Goal: Task Accomplishment & Management: Manage account settings

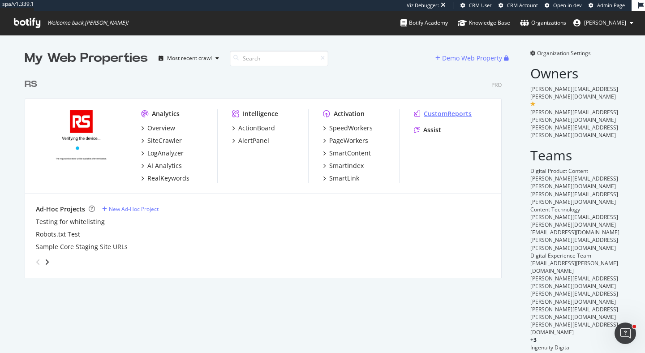
click at [450, 115] on div "CustomReports" at bounding box center [448, 113] width 48 height 9
click at [164, 139] on div "SiteCrawler" at bounding box center [164, 140] width 35 height 9
click at [172, 178] on div "RealKeywords" at bounding box center [168, 178] width 42 height 9
click at [264, 129] on div "ActionBoard" at bounding box center [256, 128] width 37 height 9
click at [260, 137] on div "AlertPanel" at bounding box center [253, 140] width 31 height 9
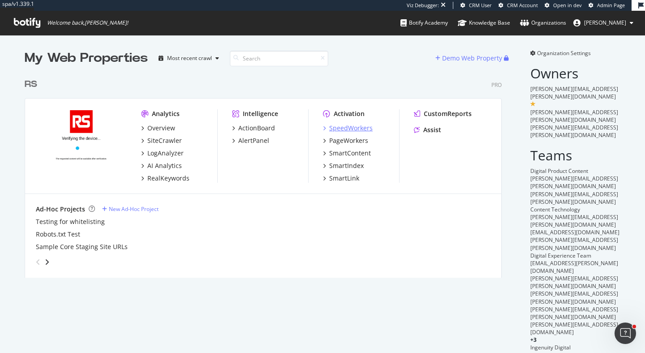
click at [343, 125] on div "SpeedWorkers" at bounding box center [350, 128] width 43 height 9
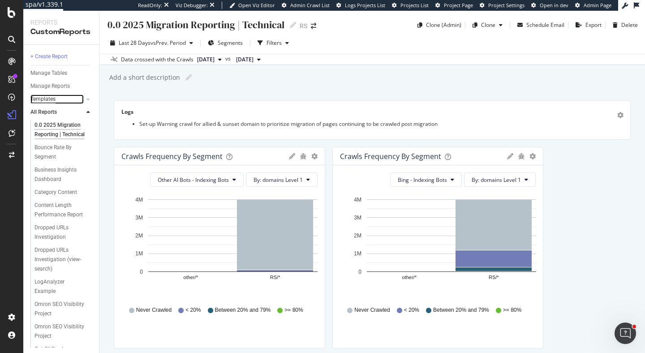
click at [50, 95] on div "Templates" at bounding box center [42, 99] width 25 height 9
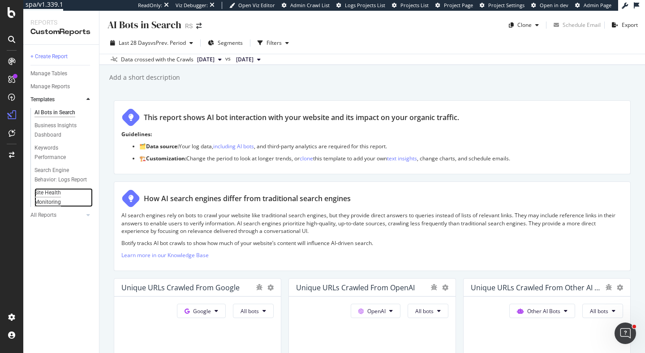
click at [52, 201] on div "Site Health Monitoring" at bounding box center [60, 197] width 50 height 19
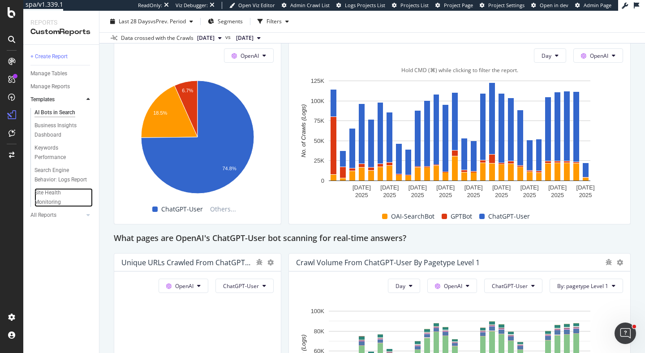
scroll to position [755, 0]
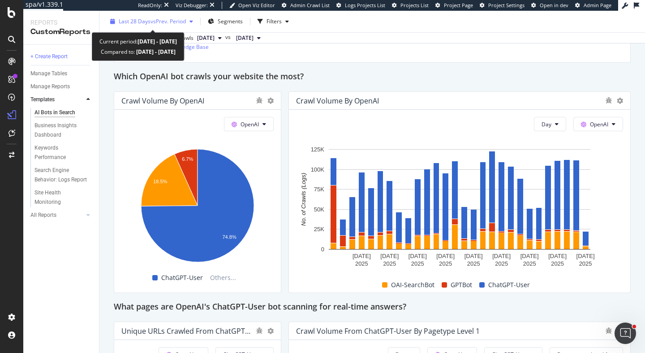
click at [147, 19] on span "Last 28 Days" at bounding box center [135, 21] width 32 height 8
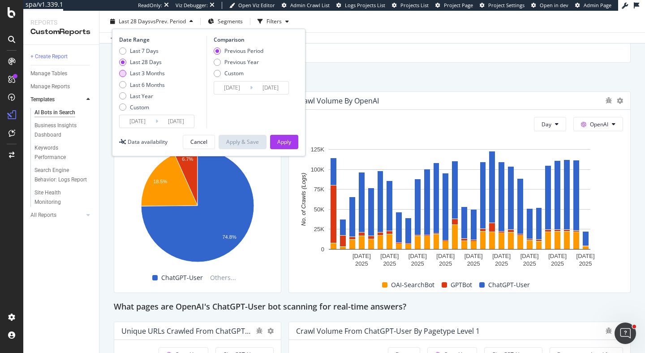
click at [159, 76] on div "Last 3 Months" at bounding box center [147, 73] width 35 height 8
type input "2025/07/11"
type input "2025/04/10"
type input "2025/07/10"
click at [280, 145] on div "Apply" at bounding box center [284, 142] width 14 height 8
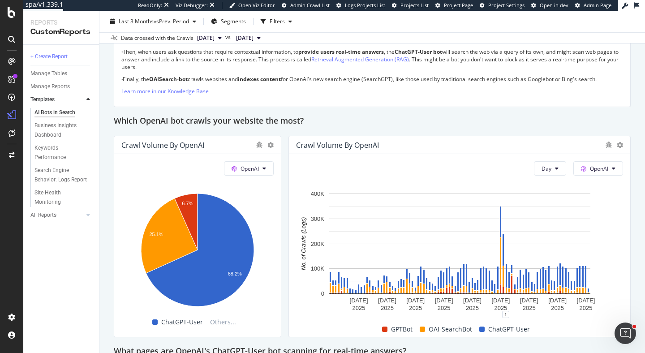
scroll to position [711, 0]
click at [62, 181] on div "Search Engine Behavior: Logs Report" at bounding box center [61, 175] width 53 height 19
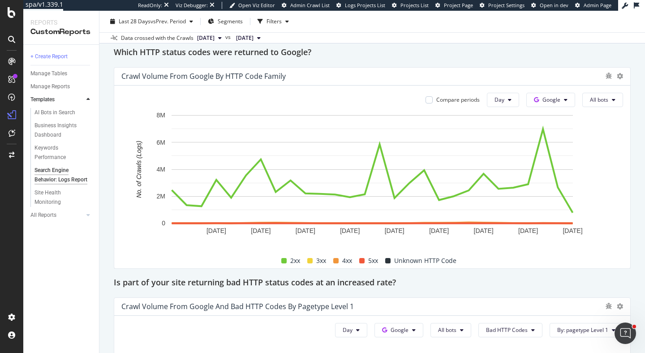
scroll to position [1009, 0]
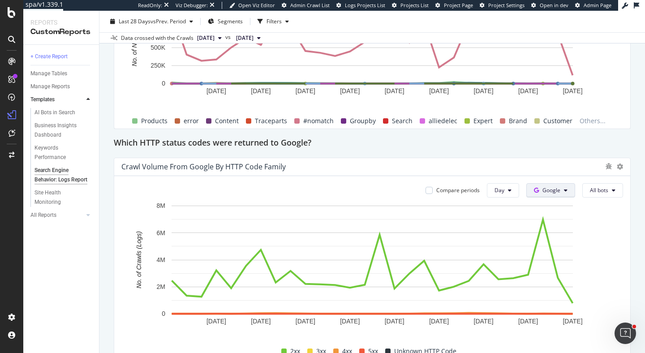
click at [551, 189] on span "Google" at bounding box center [552, 190] width 18 height 8
click at [562, 245] on span "OpenAI" at bounding box center [565, 241] width 33 height 8
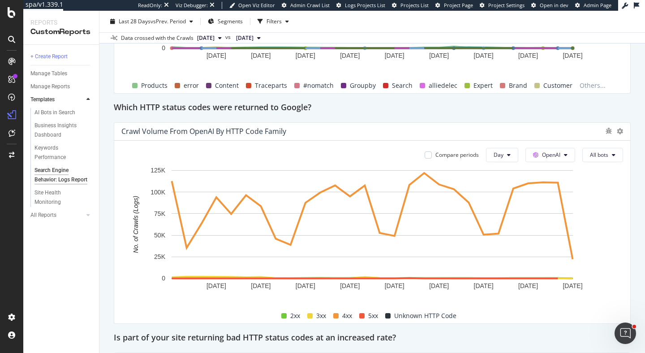
scroll to position [907, 0]
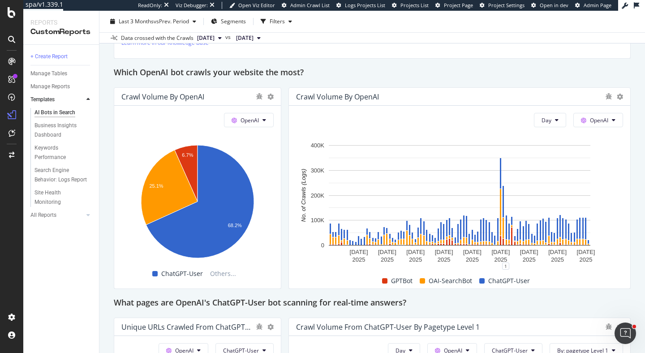
scroll to position [741, 0]
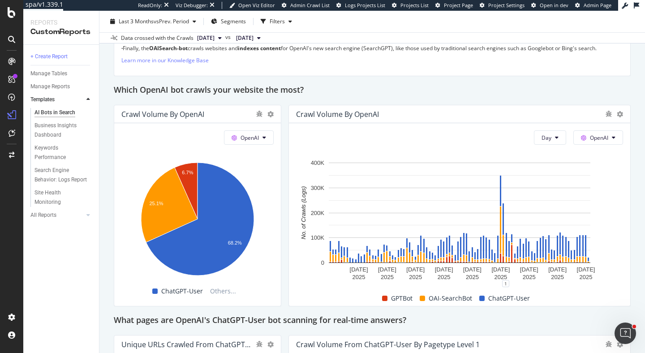
click at [284, 235] on div "This report shows AI bot interaction with your website and its impact on your o…" at bounding box center [372, 242] width 517 height 1766
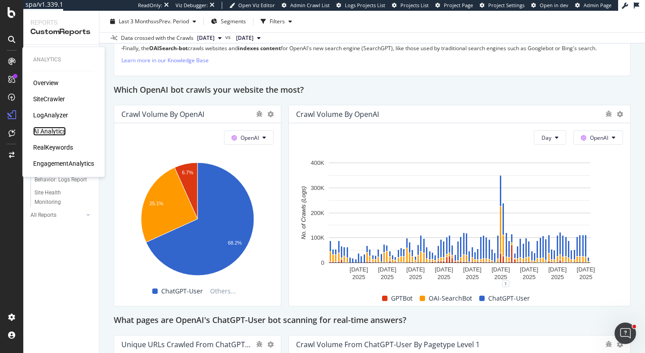
click at [59, 133] on div "AI Analytics" at bounding box center [49, 131] width 33 height 9
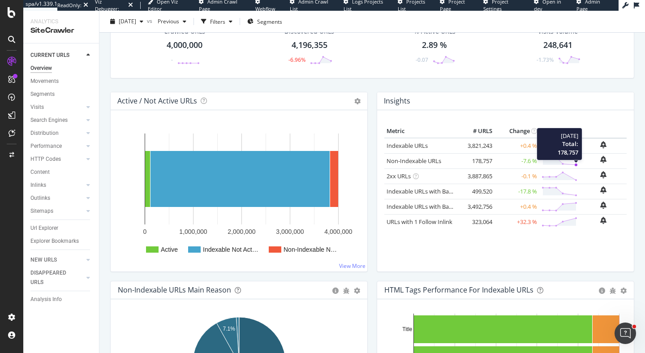
scroll to position [57, 0]
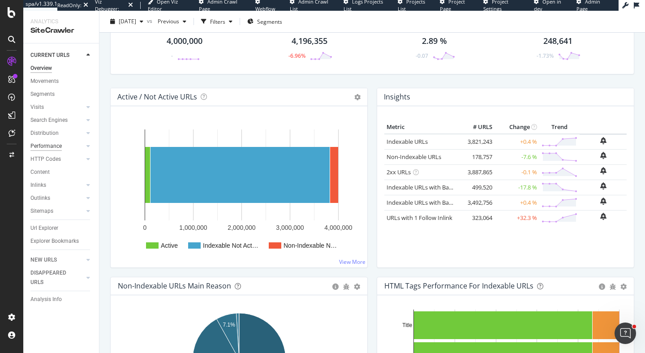
click at [48, 144] on div "Performance" at bounding box center [45, 146] width 31 height 9
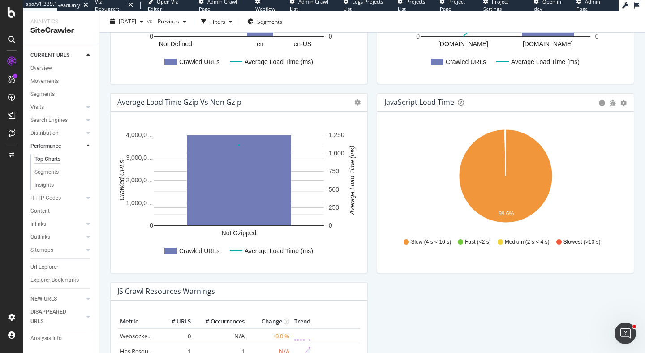
scroll to position [783, 0]
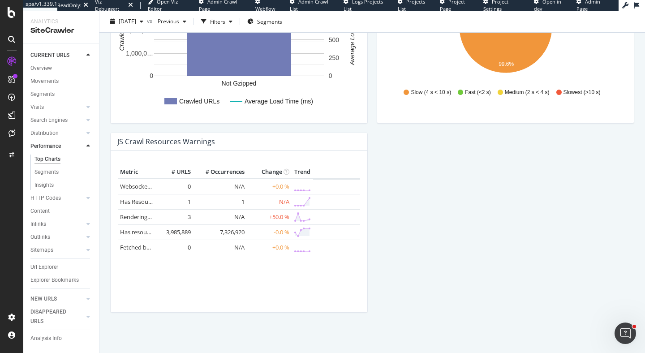
drag, startPoint x: 160, startPoint y: 230, endPoint x: 212, endPoint y: 232, distance: 52.5
click at [212, 232] on tr "Has resources blocked by robots.txt × Close Chart - API Requests List Area Type…" at bounding box center [239, 231] width 242 height 15
click at [136, 233] on link "Has resources blocked by robots.txt" at bounding box center [168, 232] width 96 height 8
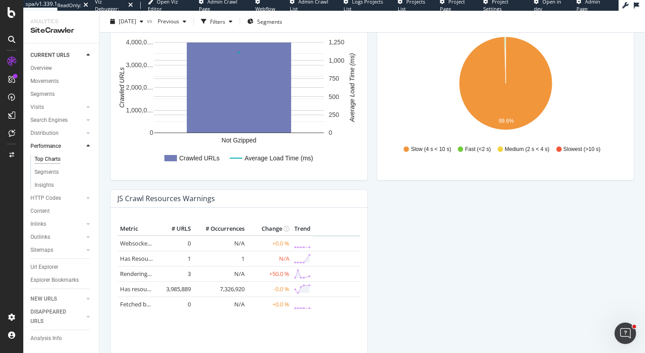
scroll to position [783, 0]
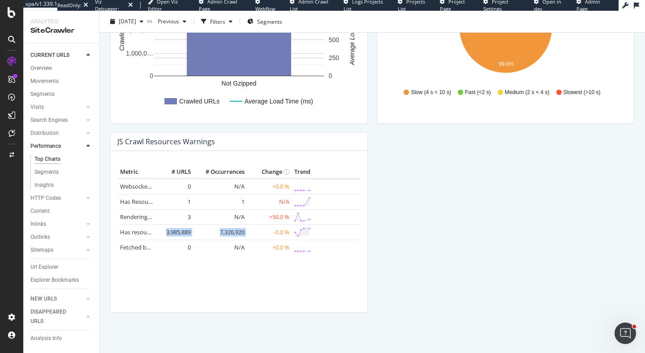
drag, startPoint x: 156, startPoint y: 229, endPoint x: 250, endPoint y: 235, distance: 93.4
click at [250, 235] on tr "Has resources blocked by robots.txt × Close Chart - API Requests List Area Type…" at bounding box center [239, 231] width 242 height 15
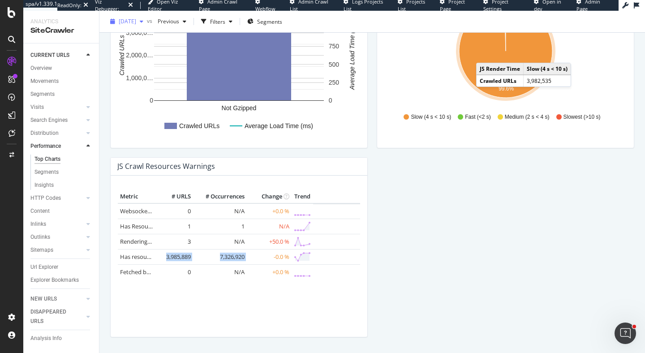
click at [147, 21] on div "button" at bounding box center [141, 21] width 11 height 5
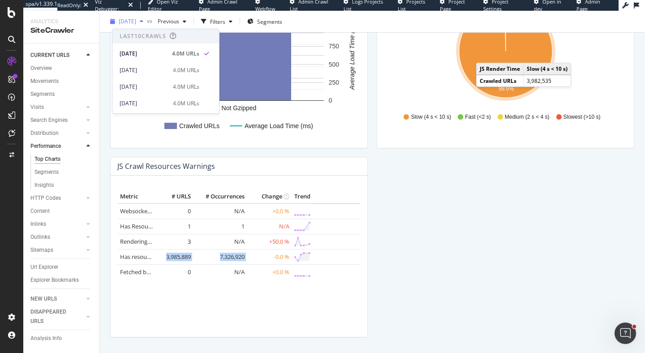
click at [147, 21] on div "button" at bounding box center [141, 21] width 11 height 5
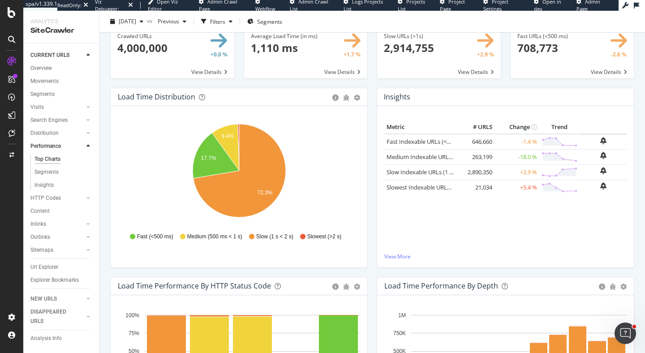
scroll to position [0, 0]
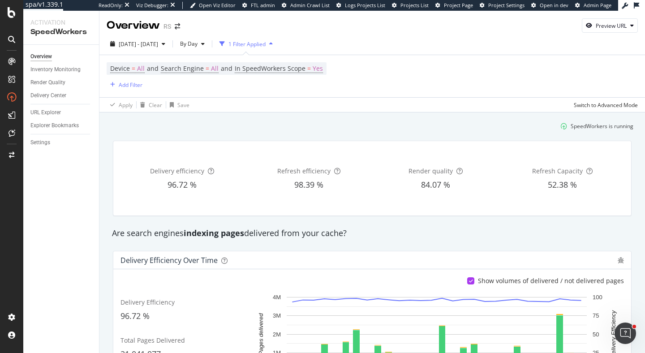
scroll to position [168, 0]
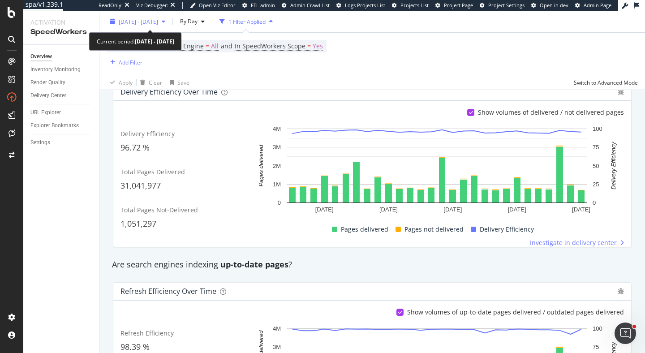
click at [155, 24] on span "[DATE] - [DATE]" at bounding box center [138, 21] width 39 height 8
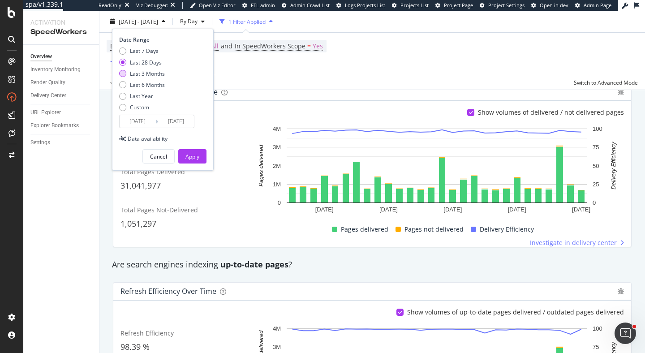
click at [153, 77] on div "Last 3 Months" at bounding box center [147, 73] width 35 height 8
type input "[DATE]"
click at [198, 159] on div "Apply" at bounding box center [193, 157] width 14 height 8
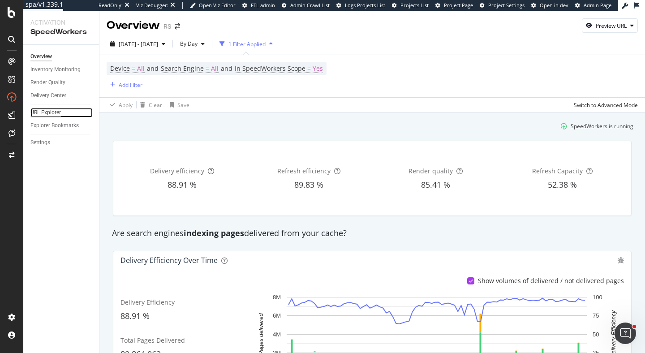
click at [51, 110] on div "URL Explorer" at bounding box center [45, 112] width 30 height 9
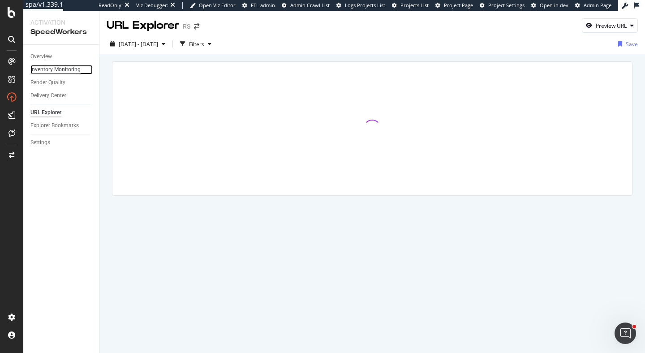
click at [64, 68] on div "Inventory Monitoring" at bounding box center [55, 69] width 50 height 9
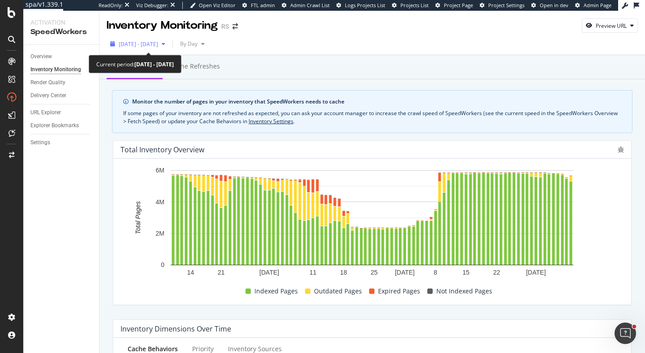
click at [158, 45] on span "2025 Jul. 11th - Oct. 10th" at bounding box center [138, 44] width 39 height 8
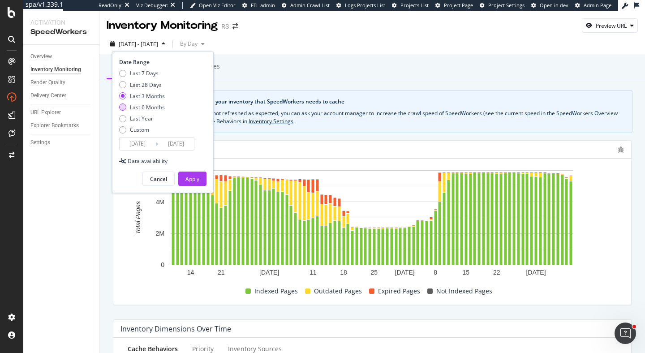
click at [160, 109] on div "Last 6 Months" at bounding box center [147, 108] width 35 height 8
type input "2025/04/11"
click at [199, 187] on div "Date Range Last 7 Days Last 28 Days Last 3 Months Last 6 Months Last Year Custo…" at bounding box center [163, 122] width 102 height 142
click at [196, 181] on div "Apply" at bounding box center [193, 179] width 14 height 8
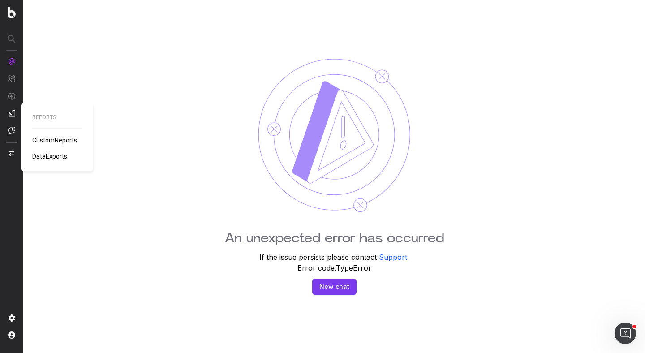
click at [57, 137] on span "CustomReports" at bounding box center [54, 140] width 45 height 7
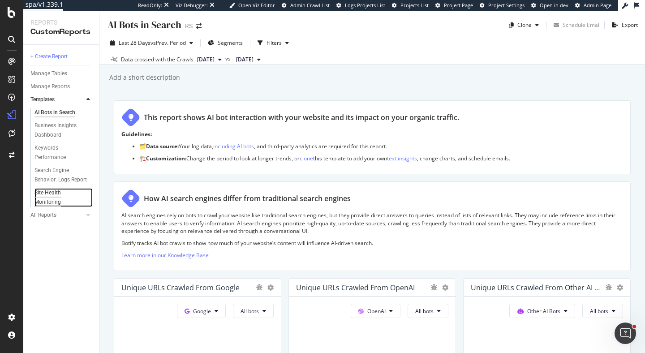
click at [56, 196] on div "Site Health Monitoring" at bounding box center [60, 197] width 50 height 19
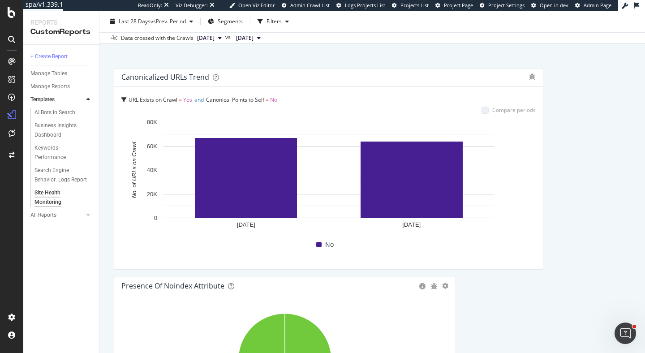
scroll to position [2145, 0]
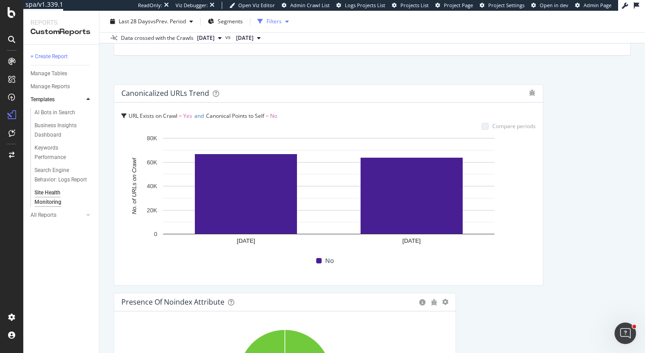
click at [271, 24] on div "Filters" at bounding box center [274, 21] width 15 height 8
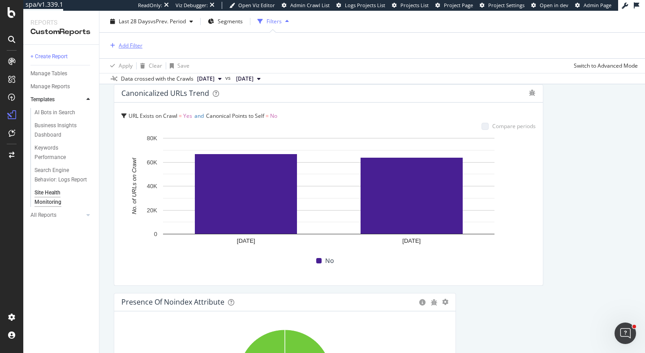
click at [136, 44] on div "Add Filter" at bounding box center [131, 46] width 24 height 8
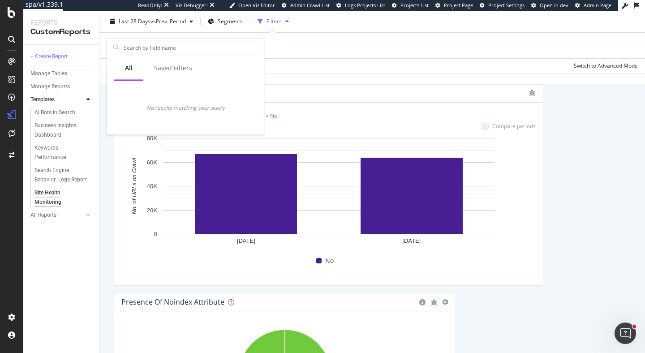
click at [371, 26] on div "Last 28 Days vs Prev. Period Segments Filters" at bounding box center [372, 23] width 546 height 18
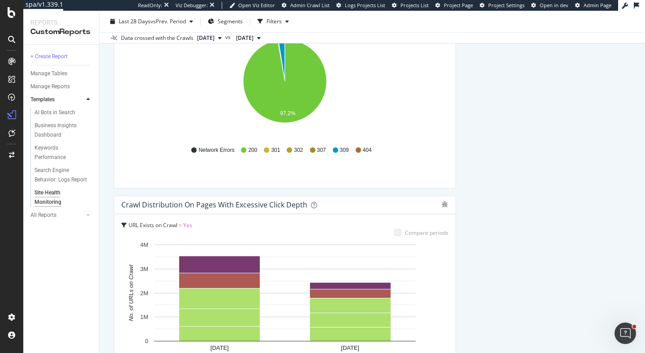
scroll to position [715, 0]
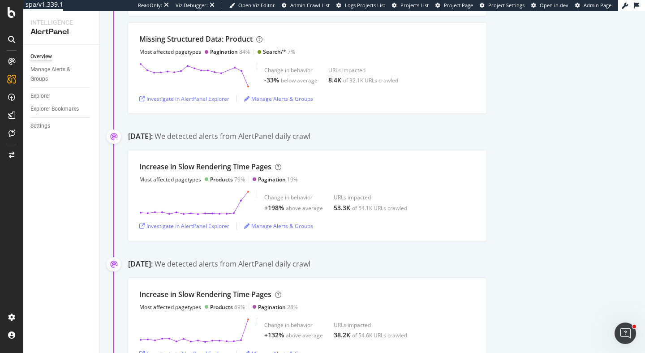
scroll to position [585, 0]
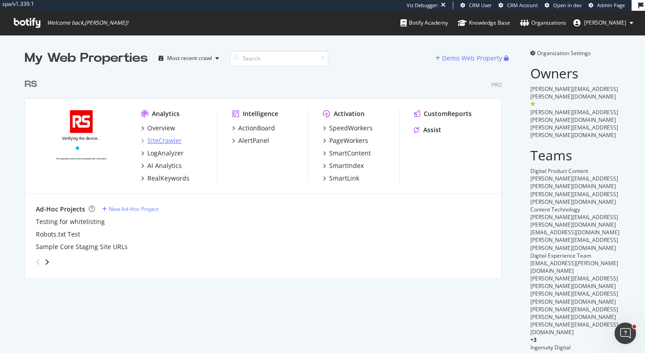
click at [168, 141] on div "SiteCrawler" at bounding box center [164, 140] width 35 height 9
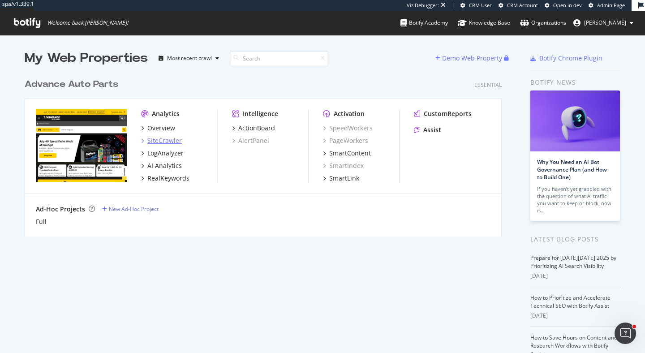
click at [173, 139] on div "SiteCrawler" at bounding box center [164, 140] width 35 height 9
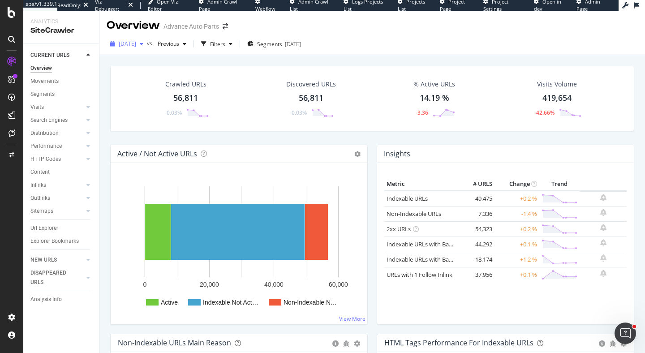
click at [136, 41] on span "2025 Oct. 4th" at bounding box center [127, 44] width 17 height 8
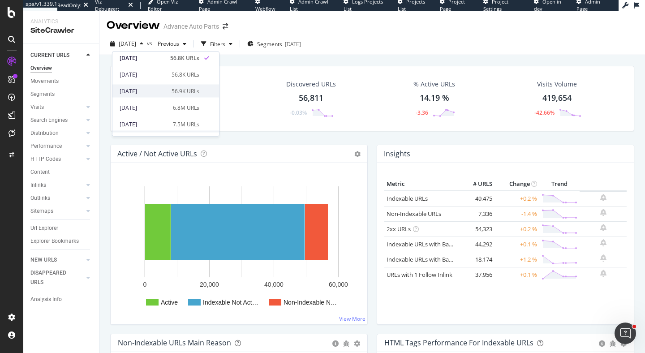
scroll to position [17, 0]
click at [146, 91] on div "2025 Aug. 29th" at bounding box center [143, 92] width 47 height 8
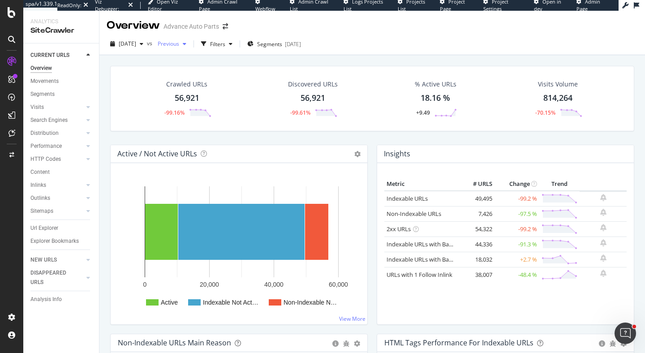
click at [179, 44] on span "Previous" at bounding box center [166, 44] width 25 height 8
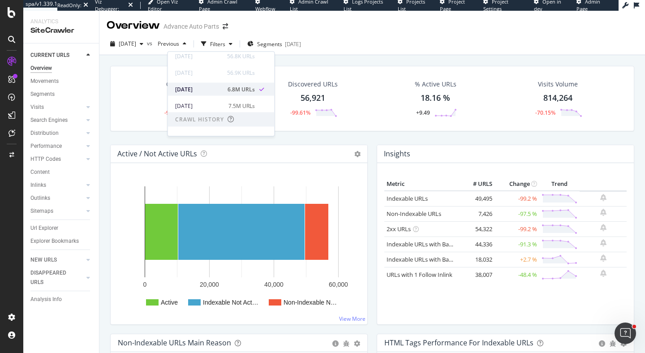
scroll to position [36, 0]
click at [136, 43] on span "2025 Aug. 29th" at bounding box center [127, 44] width 17 height 8
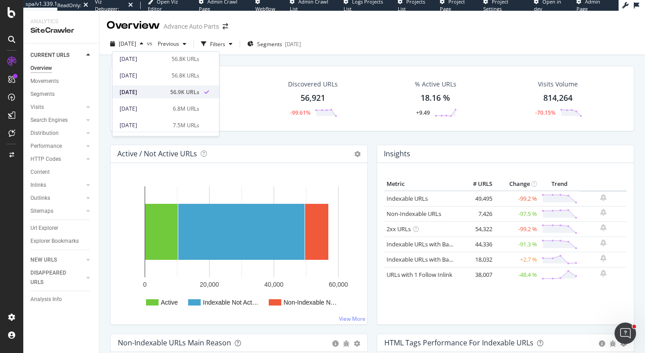
scroll to position [24, 0]
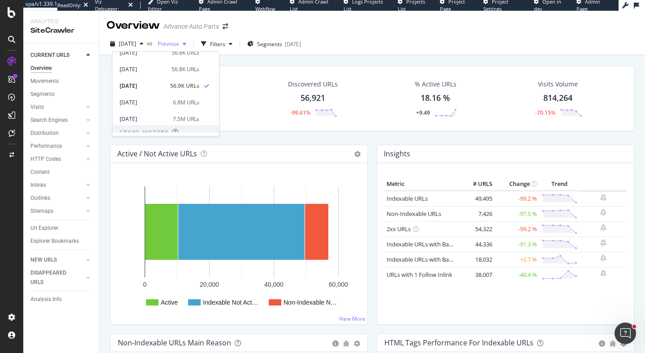
click at [179, 43] on span "Previous" at bounding box center [166, 44] width 25 height 8
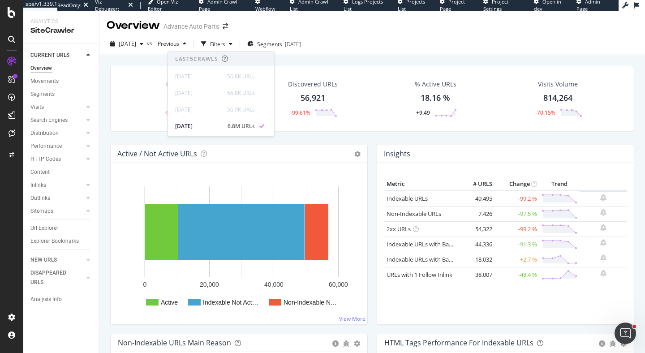
click at [113, 128] on div "Crawled URLs 56,921 -99.16% Discovered URLs 56,921 -99.61% % Active URLs 18.16 …" at bounding box center [372, 98] width 524 height 65
click at [43, 300] on div "Analysis Info" at bounding box center [45, 299] width 31 height 9
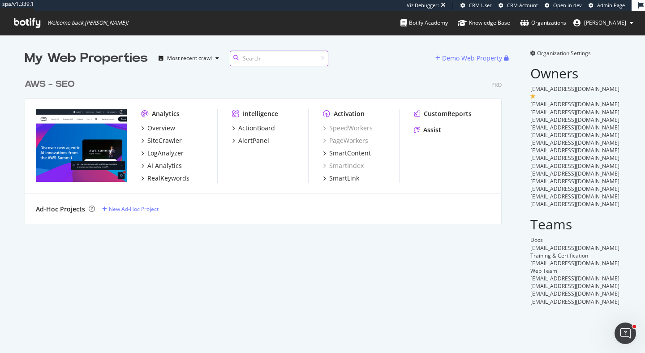
scroll to position [157, 484]
click at [166, 140] on div "SiteCrawler" at bounding box center [164, 140] width 35 height 9
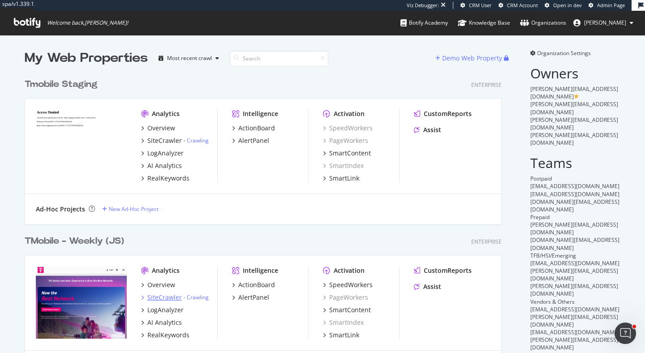
click at [168, 297] on div "SiteCrawler" at bounding box center [164, 297] width 35 height 9
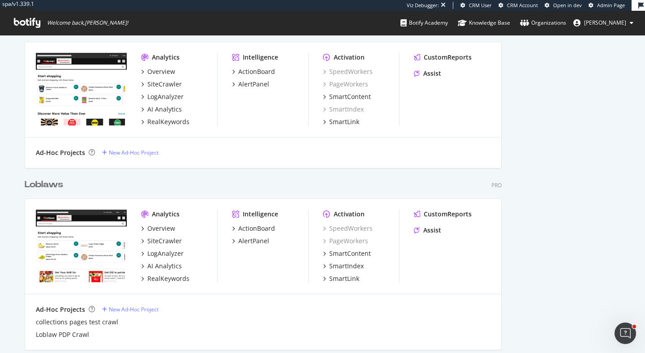
scroll to position [639, 0]
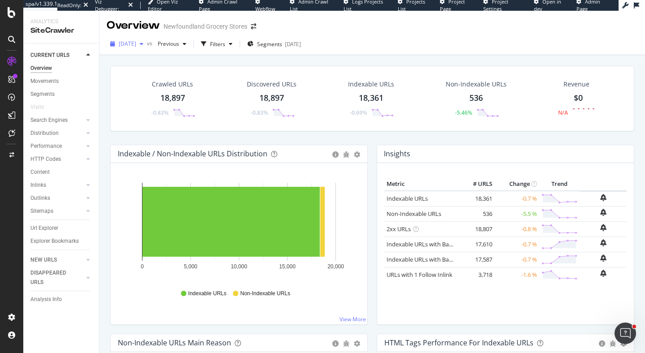
click at [136, 45] on span "[DATE]" at bounding box center [127, 44] width 17 height 8
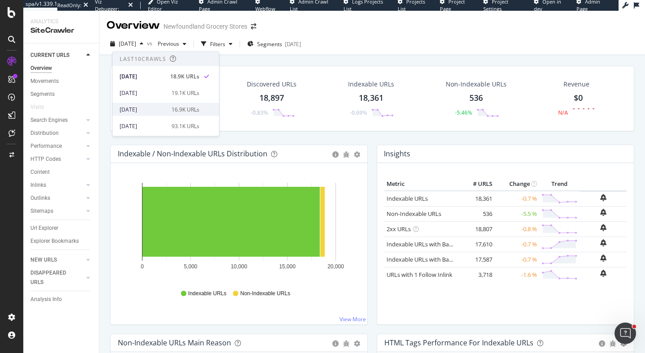
click at [154, 110] on div "[DATE]" at bounding box center [143, 109] width 47 height 8
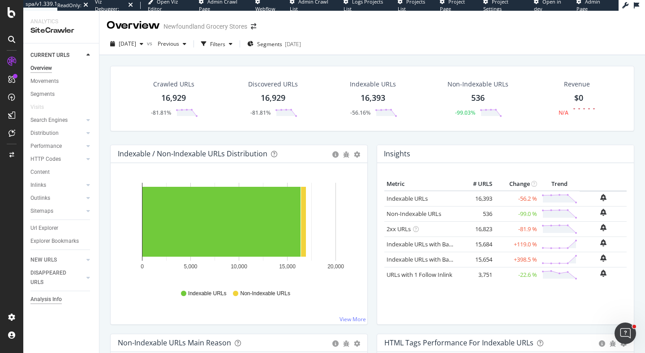
click at [57, 300] on div "Analysis Info" at bounding box center [45, 299] width 31 height 9
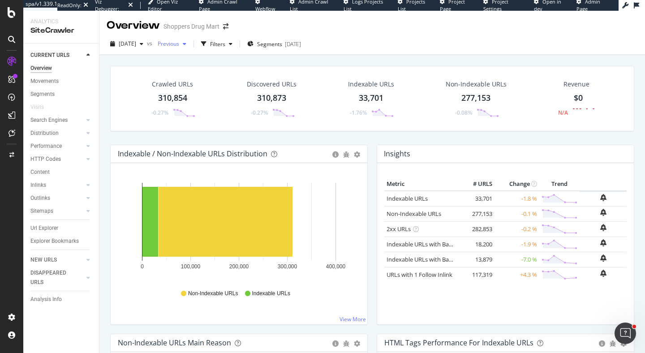
click at [174, 46] on span "Previous" at bounding box center [166, 44] width 25 height 8
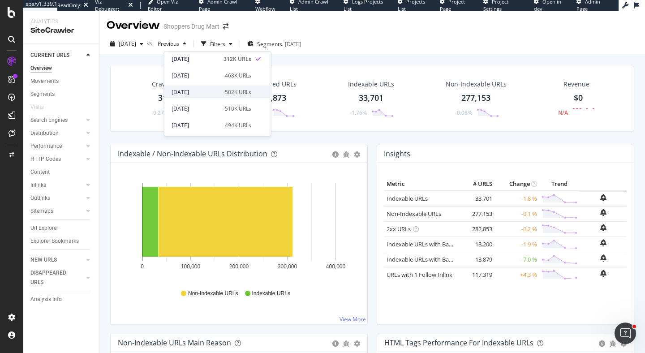
click at [186, 95] on div "2025 Aug. 5th" at bounding box center [196, 92] width 48 height 8
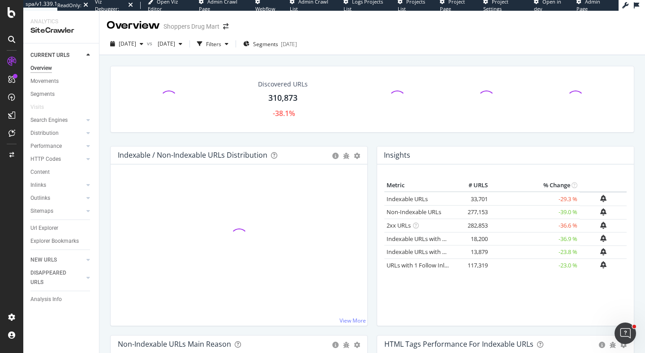
scroll to position [162, 0]
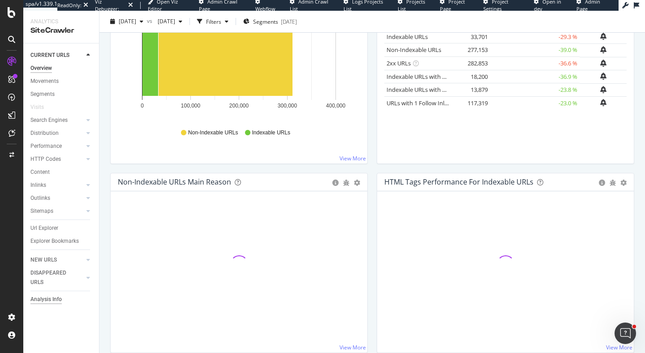
click at [54, 300] on div "Analysis Info" at bounding box center [45, 299] width 31 height 9
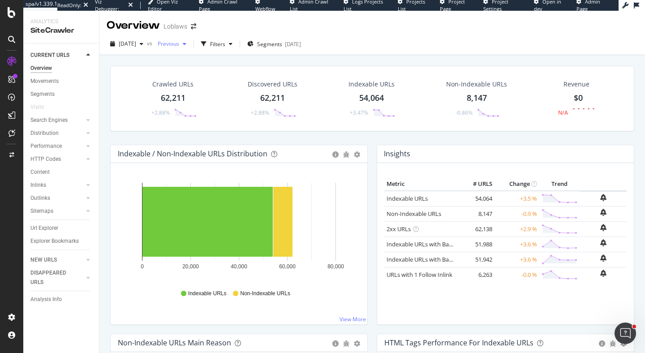
click at [181, 48] on div "Previous" at bounding box center [172, 43] width 36 height 13
click at [214, 63] on div "2025 Sep. 10th" at bounding box center [195, 60] width 48 height 8
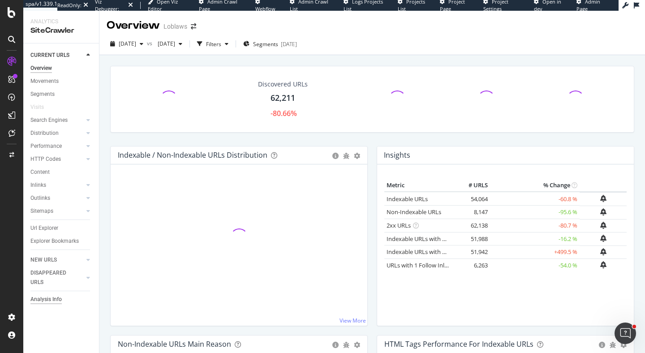
click at [40, 300] on div "Analysis Info" at bounding box center [45, 299] width 31 height 9
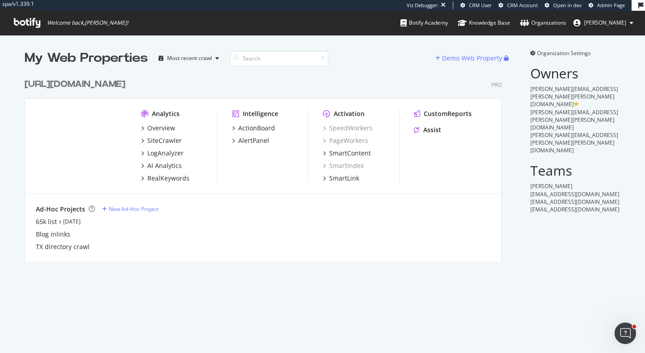
click at [114, 83] on div "[URL][DOMAIN_NAME]" at bounding box center [75, 84] width 101 height 13
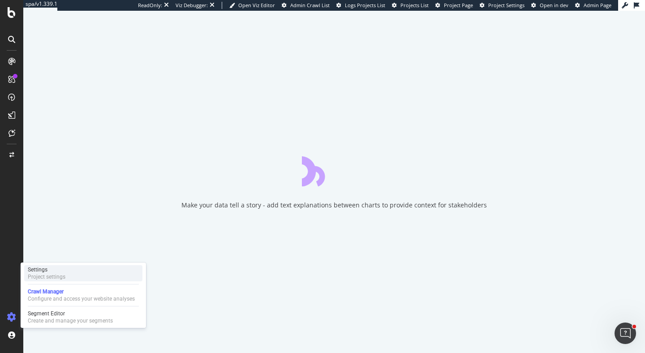
click at [63, 275] on div "Project settings" at bounding box center [47, 276] width 38 height 7
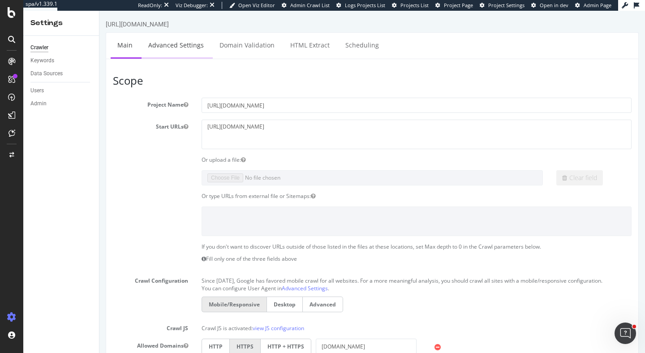
click at [167, 49] on link "Advanced Settings" at bounding box center [176, 45] width 69 height 25
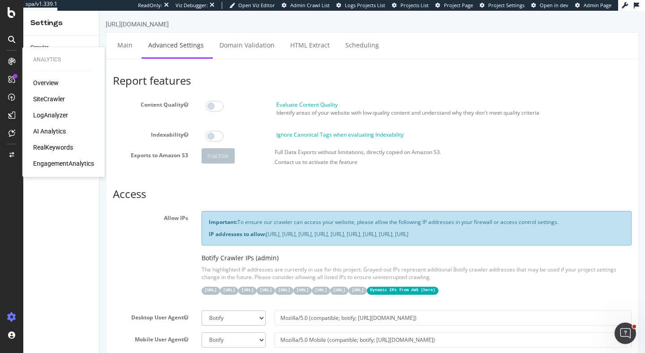
click at [52, 100] on div "SiteCrawler" at bounding box center [49, 99] width 32 height 9
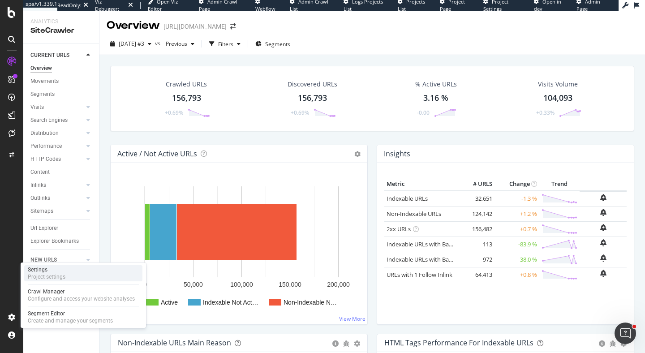
click at [56, 279] on div "Project settings" at bounding box center [47, 276] width 38 height 7
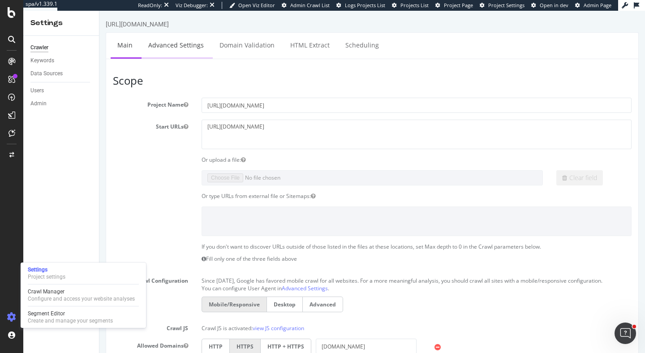
click at [174, 48] on link "Advanced Settings" at bounding box center [176, 45] width 69 height 25
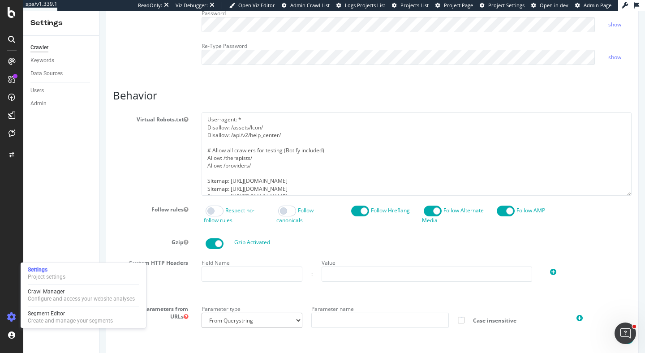
scroll to position [8, 0]
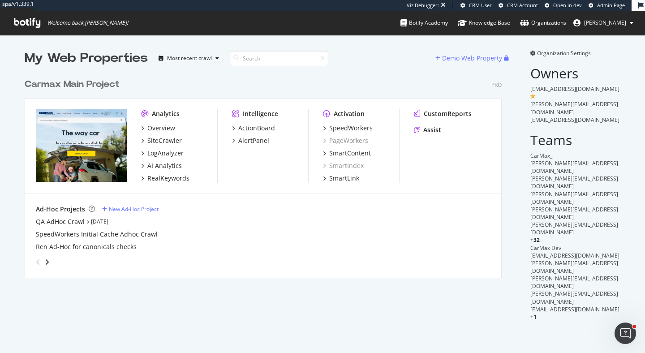
click at [90, 84] on div "Carmax Main Project" at bounding box center [72, 84] width 95 height 13
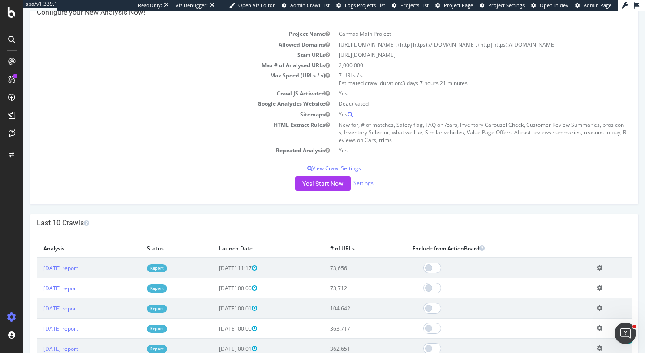
scroll to position [215, 0]
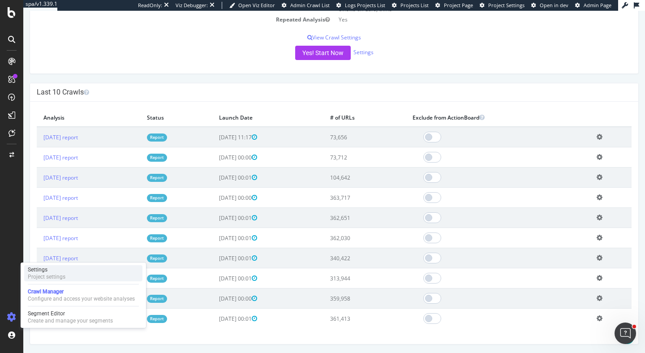
click at [42, 275] on div "Project settings" at bounding box center [47, 276] width 38 height 7
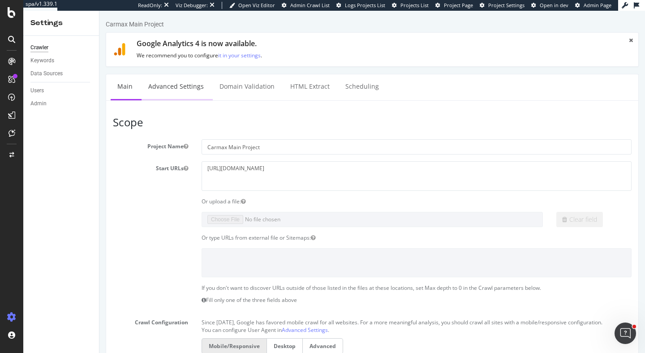
click at [171, 88] on link "Advanced Settings" at bounding box center [176, 86] width 69 height 25
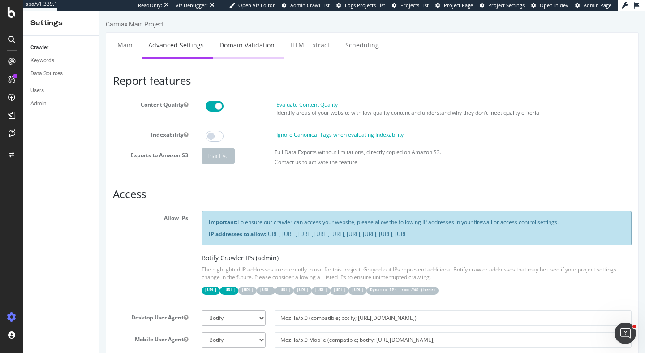
click at [232, 50] on link "Domain Validation" at bounding box center [247, 45] width 69 height 25
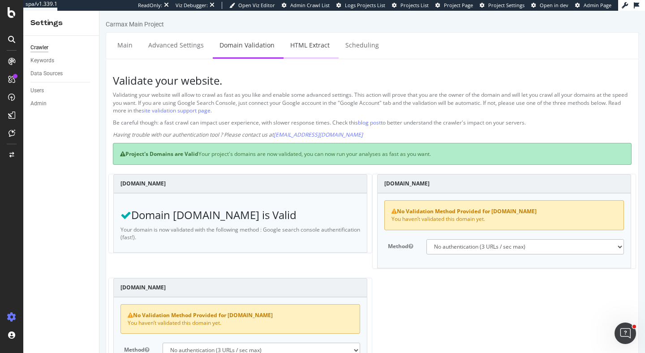
click at [310, 45] on link "HTML Extract" at bounding box center [310, 45] width 53 height 25
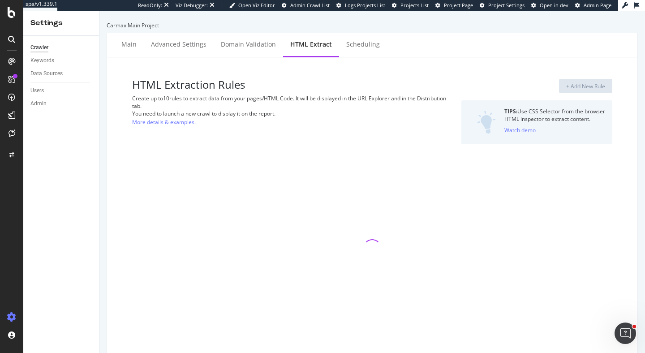
select select "exist"
select select "i"
select select "exist"
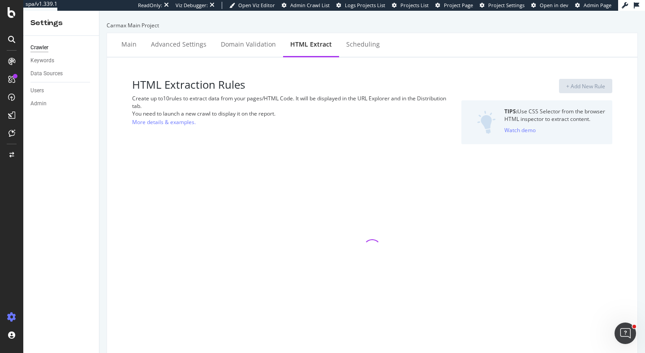
select select "exist"
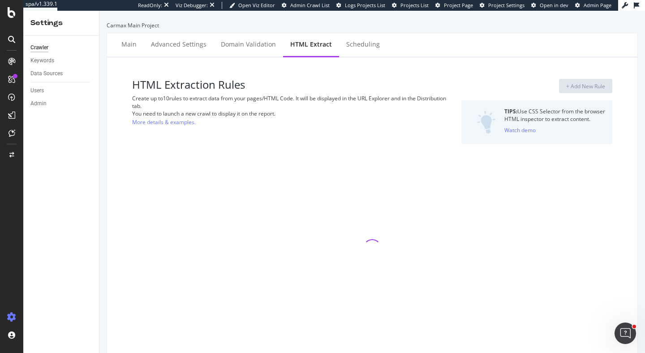
select select "exist"
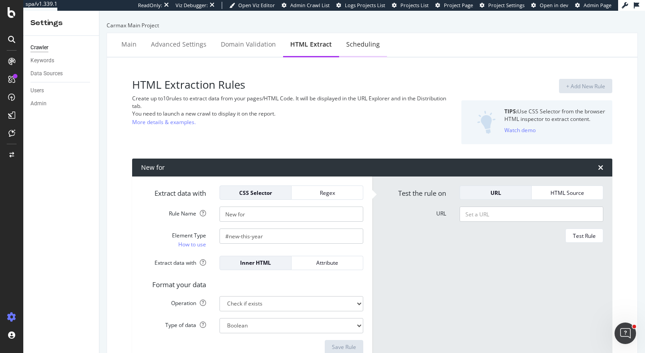
click at [358, 50] on div "Scheduling" at bounding box center [363, 45] width 48 height 25
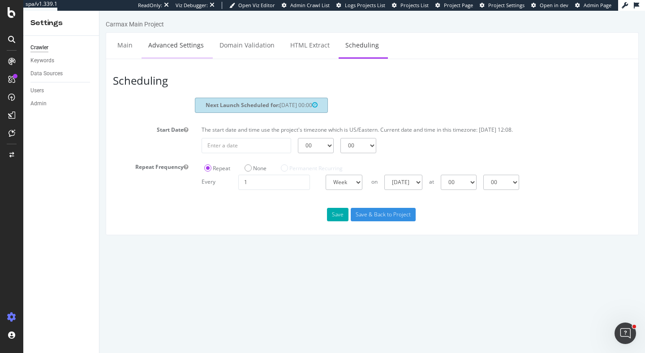
click at [148, 43] on link "Advanced Settings" at bounding box center [176, 45] width 69 height 25
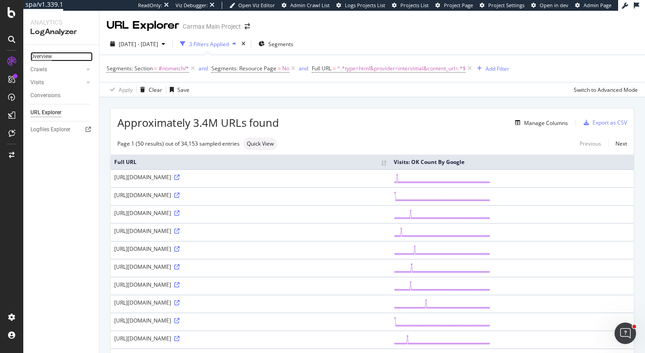
click at [47, 56] on div "Overview" at bounding box center [41, 56] width 22 height 9
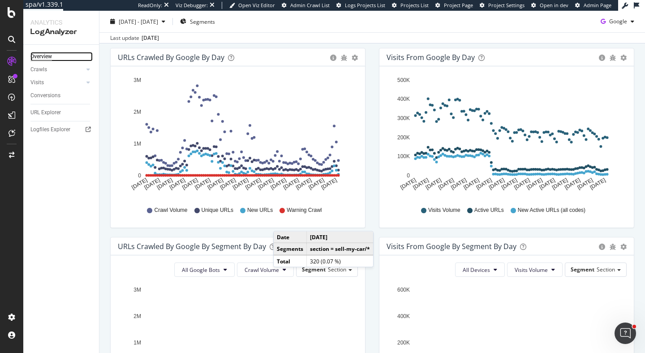
scroll to position [79, 0]
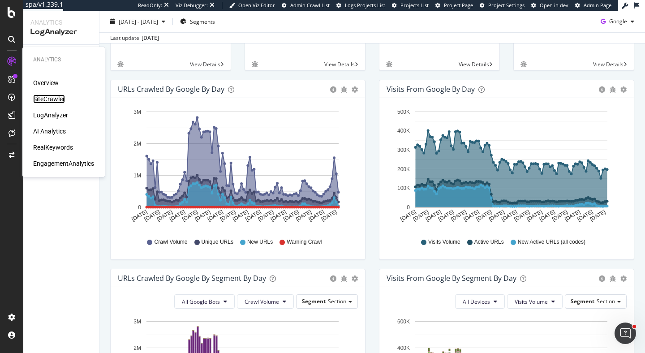
click at [49, 98] on div "SiteCrawler" at bounding box center [49, 99] width 32 height 9
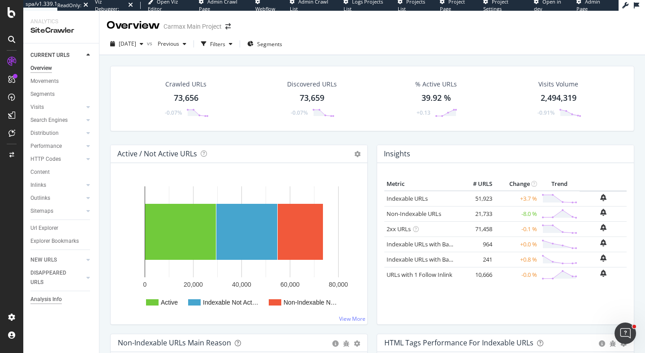
click at [40, 302] on div "Analysis Info" at bounding box center [45, 299] width 31 height 9
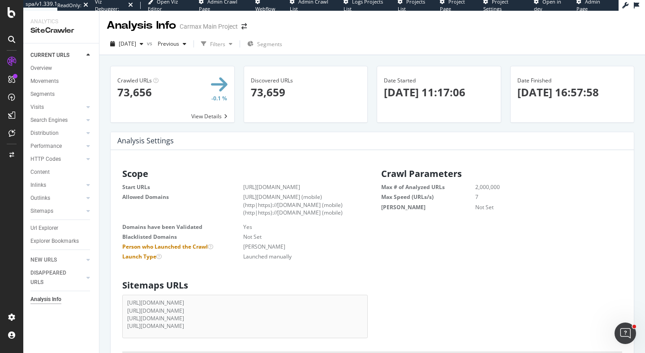
scroll to position [143, 245]
click at [179, 42] on span "Previous" at bounding box center [166, 44] width 25 height 8
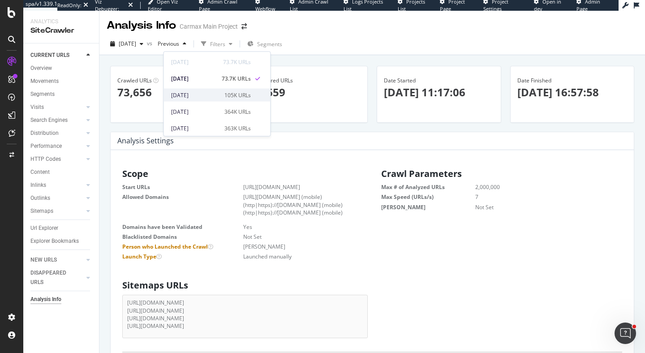
scroll to position [17, 0]
click at [204, 110] on div "2025 Sep. 21st" at bounding box center [195, 109] width 48 height 8
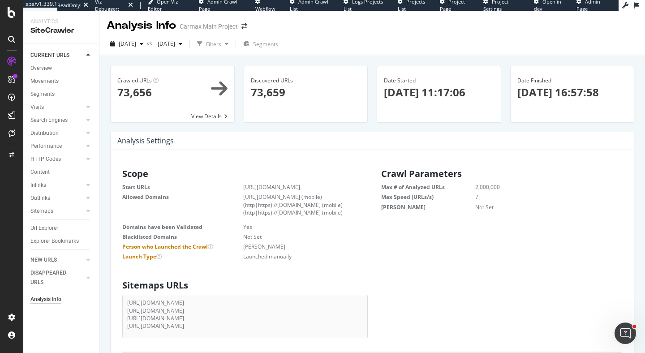
scroll to position [143, 245]
click at [136, 46] on span "2025 Oct. 7th" at bounding box center [127, 44] width 17 height 8
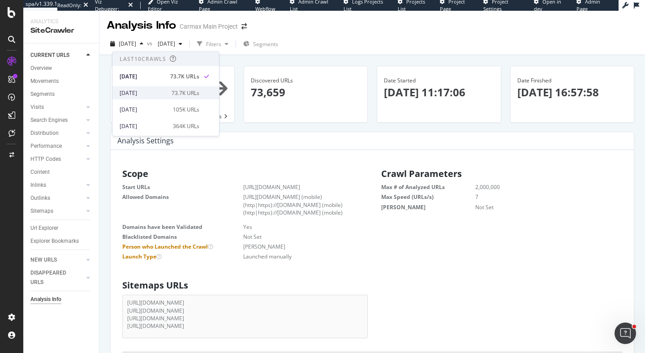
scroll to position [2, 0]
click at [148, 106] on div "[DATE]" at bounding box center [144, 108] width 48 height 8
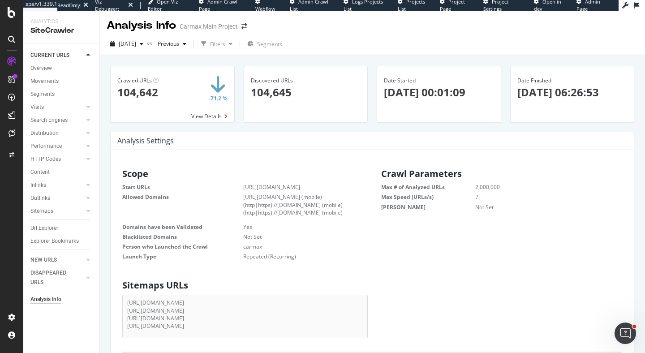
scroll to position [143, 245]
click at [46, 272] on div "DISAPPEARED URLS" at bounding box center [52, 277] width 45 height 19
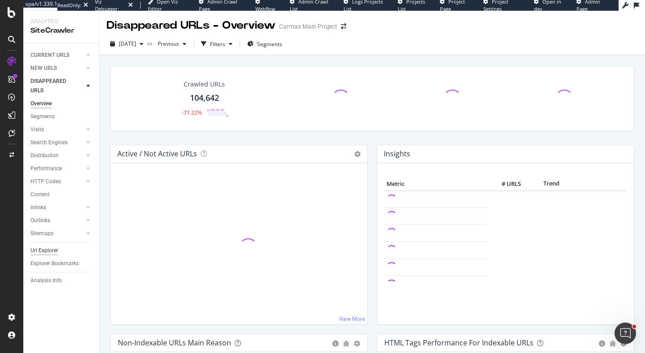
click at [44, 248] on div "Url Explorer" at bounding box center [44, 250] width 28 height 9
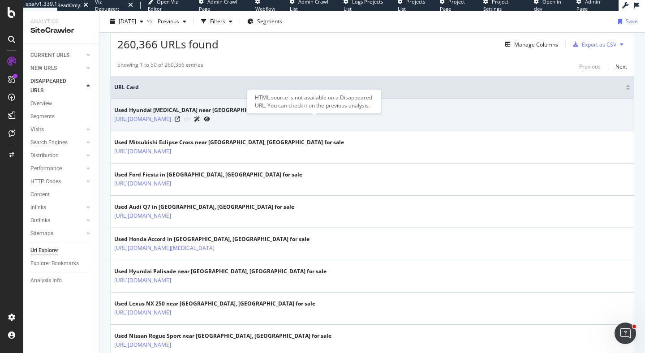
scroll to position [223, 0]
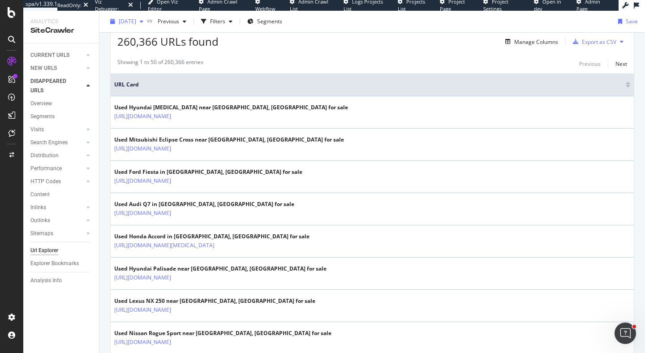
click at [136, 23] on span "[DATE]" at bounding box center [127, 21] width 17 height 8
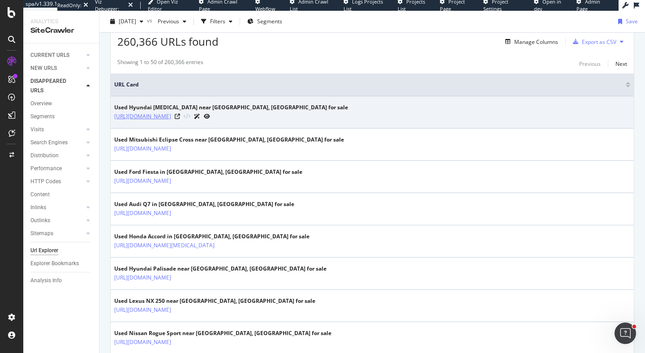
click at [171, 117] on link "[URL][DOMAIN_NAME]" at bounding box center [142, 116] width 57 height 9
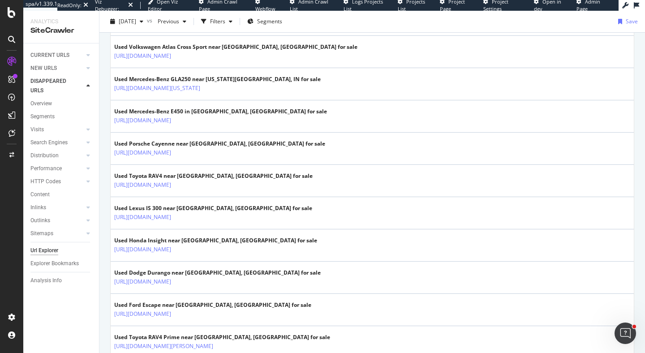
scroll to position [61, 0]
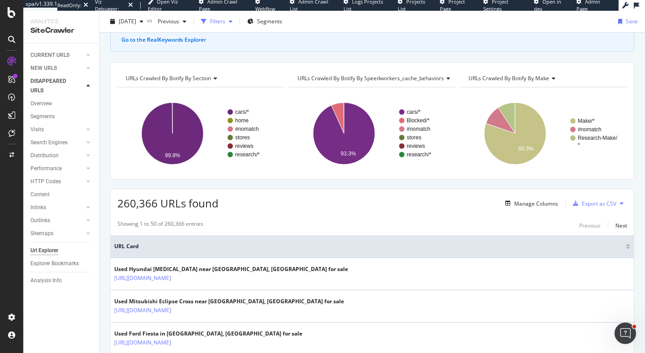
click at [225, 23] on div "Filters" at bounding box center [217, 21] width 15 height 8
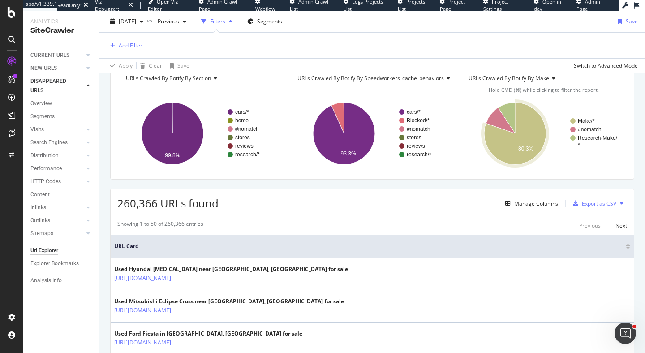
click at [112, 44] on icon "button" at bounding box center [112, 45] width 5 height 5
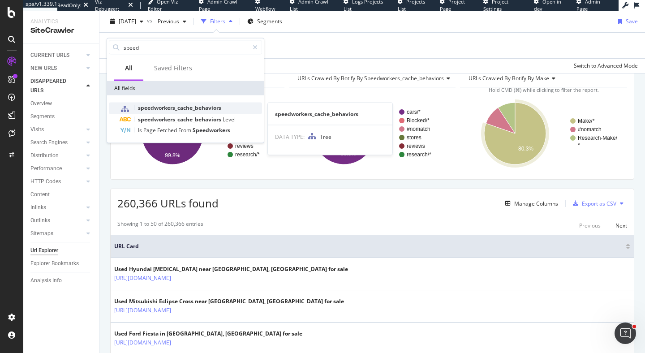
type input "speed"
click at [207, 110] on span "speedworkers_cache_behaviors" at bounding box center [179, 108] width 83 height 8
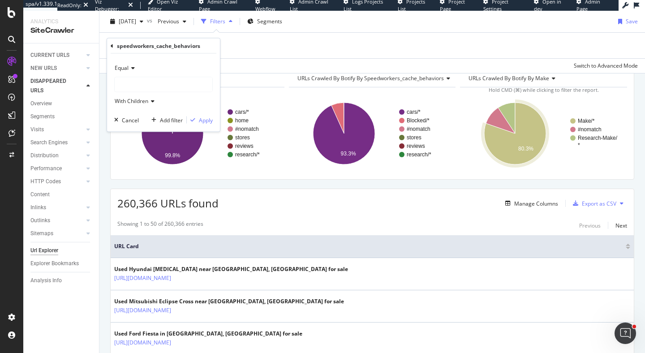
click at [168, 82] on div at bounding box center [164, 85] width 98 height 14
click at [112, 44] on icon at bounding box center [112, 45] width 3 height 5
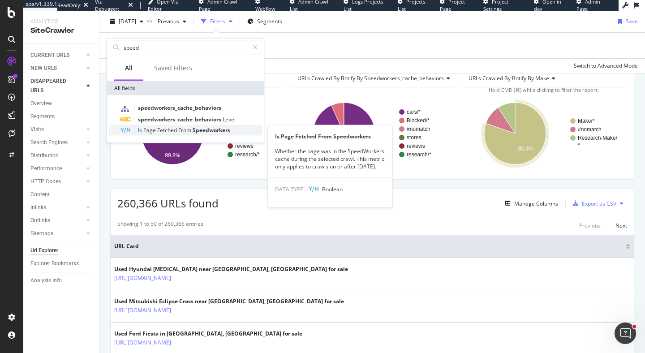
click at [182, 129] on span "From" at bounding box center [185, 130] width 14 height 8
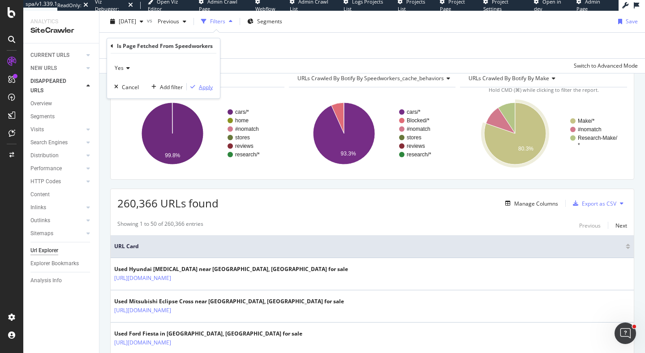
click at [212, 88] on div "Apply" at bounding box center [206, 87] width 14 height 8
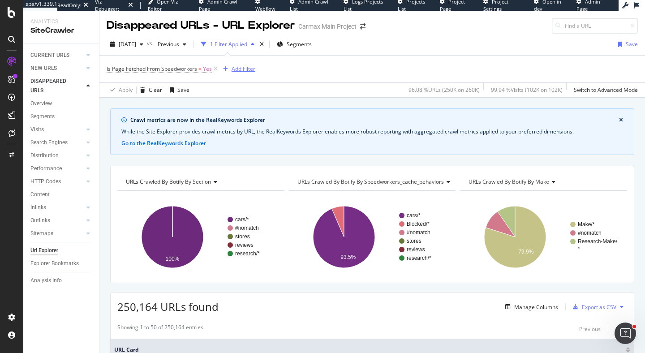
click at [243, 70] on div "Add Filter" at bounding box center [244, 69] width 24 height 8
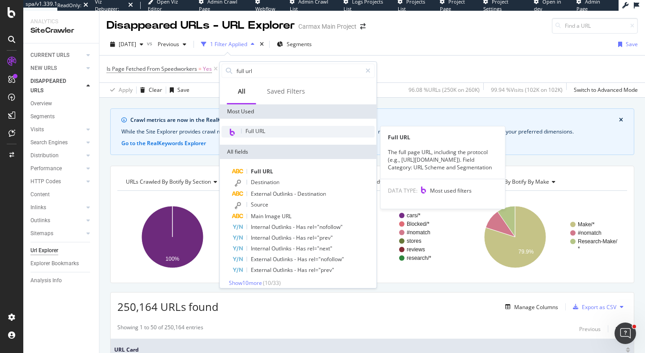
type input "full url"
click at [270, 132] on div "Full URL" at bounding box center [298, 132] width 153 height 12
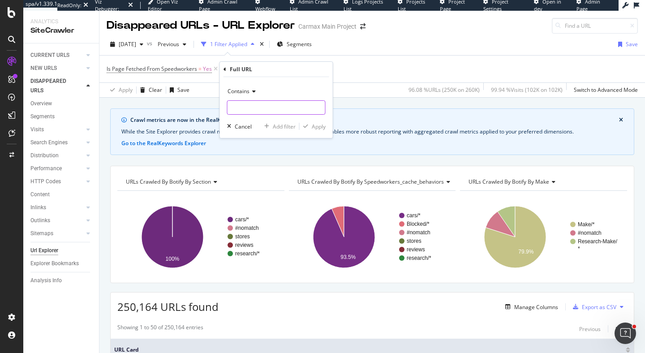
click at [270, 111] on input "text" at bounding box center [277, 107] width 98 height 14
type input "?location"
click at [318, 127] on div "Apply" at bounding box center [319, 127] width 14 height 8
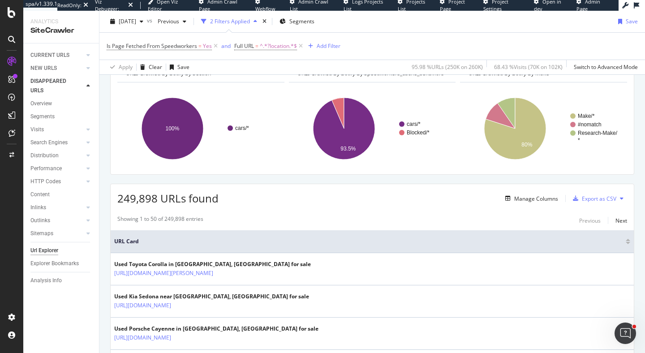
scroll to position [251, 0]
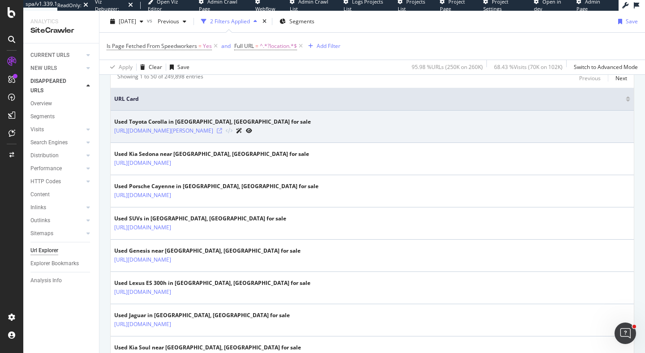
click at [222, 130] on icon at bounding box center [219, 130] width 5 height 5
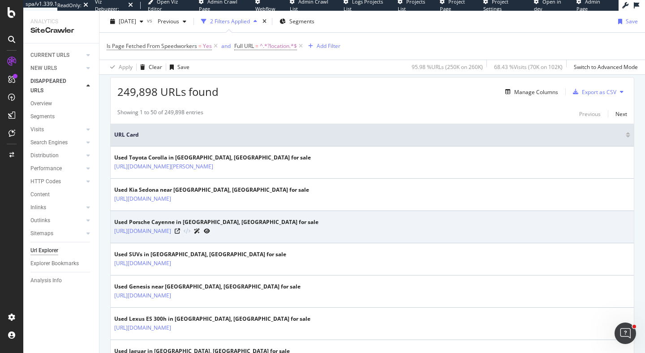
scroll to position [165, 0]
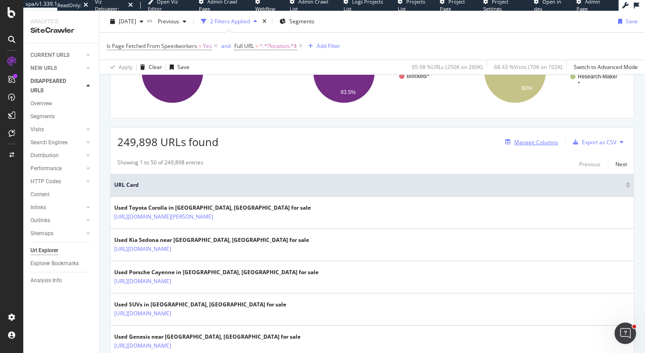
click at [531, 137] on button "Manage Columns" at bounding box center [530, 142] width 56 height 11
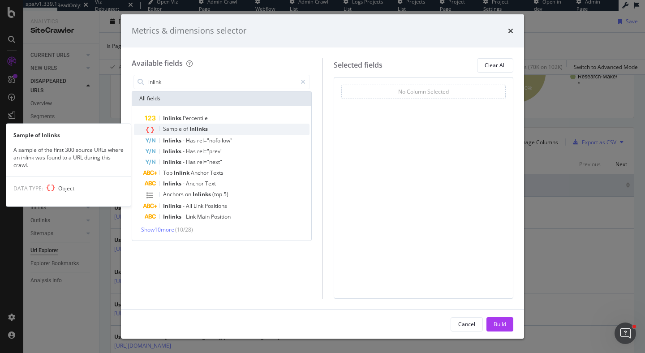
type input "inlink"
click at [210, 127] on div "Sample of Inlinks" at bounding box center [227, 130] width 165 height 12
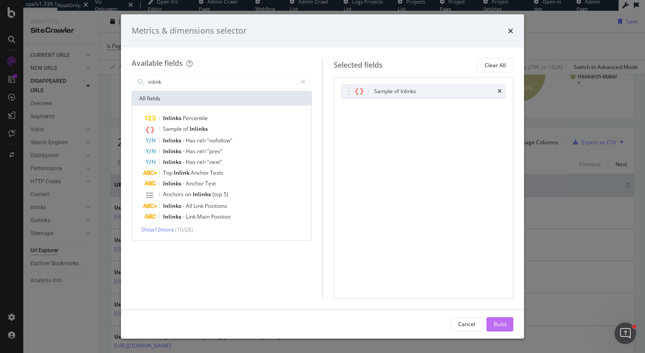
click at [503, 326] on div "Build" at bounding box center [500, 324] width 13 height 8
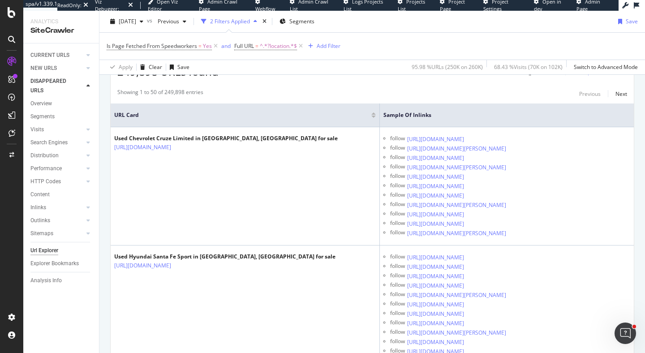
scroll to position [263, 0]
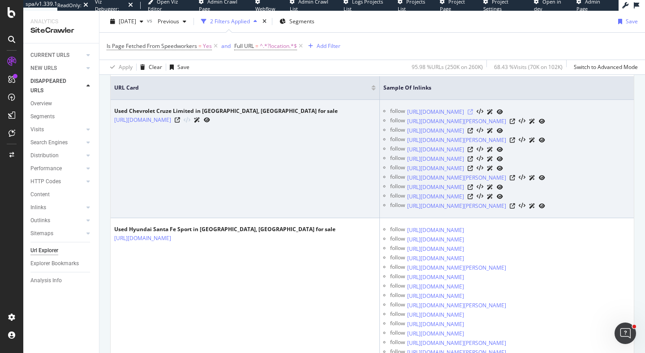
click at [473, 112] on icon at bounding box center [470, 111] width 5 height 5
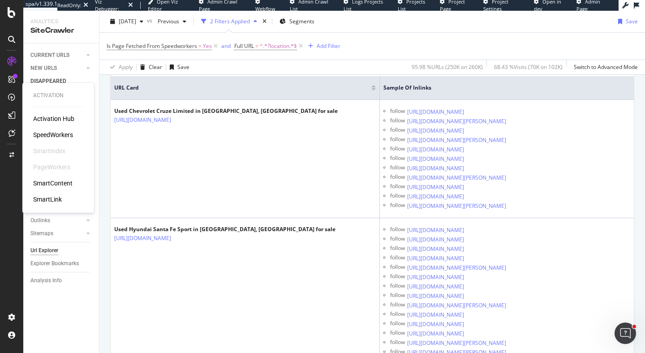
click at [52, 135] on div "SpeedWorkers" at bounding box center [53, 134] width 40 height 9
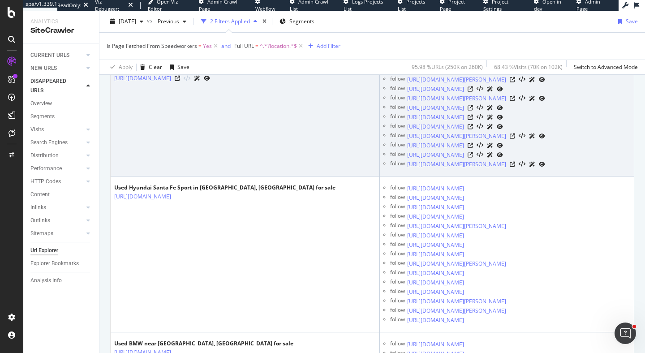
scroll to position [320, 0]
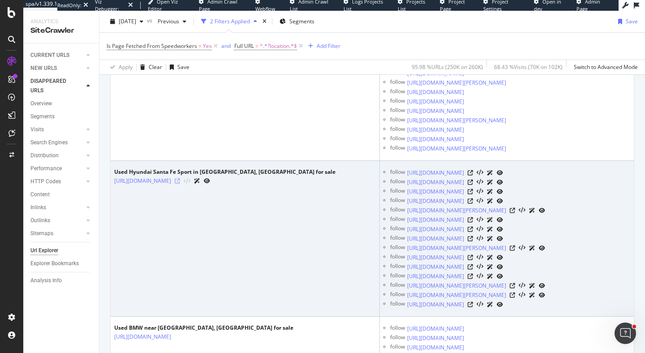
click at [180, 184] on icon at bounding box center [177, 180] width 5 height 5
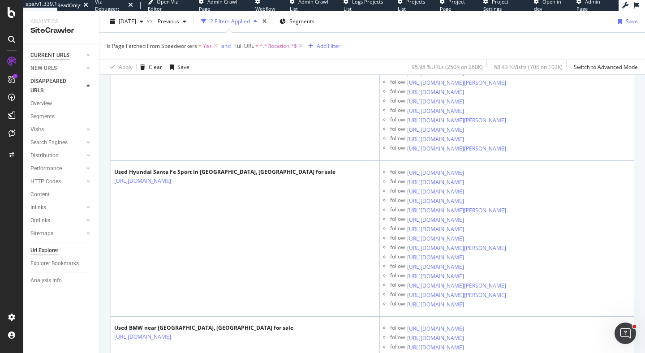
click at [57, 56] on div "CURRENT URLS" at bounding box center [49, 55] width 39 height 9
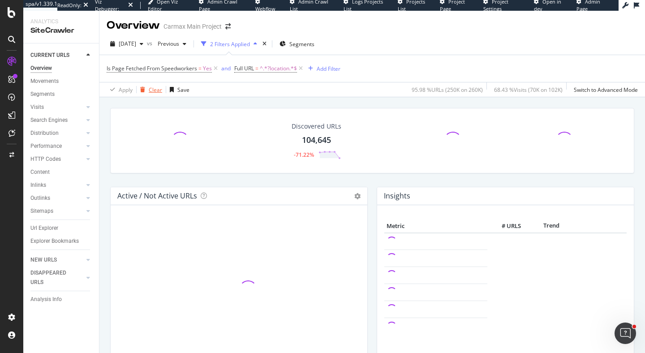
click at [155, 89] on div "Clear" at bounding box center [155, 90] width 13 height 8
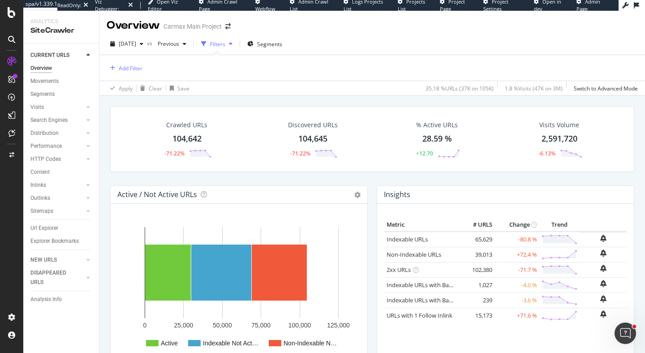
click at [143, 35] on div "2025 Sep. 28th vs Previous Filters Segments Add Filter Apply Clear Save 35.18 %…" at bounding box center [372, 64] width 546 height 63
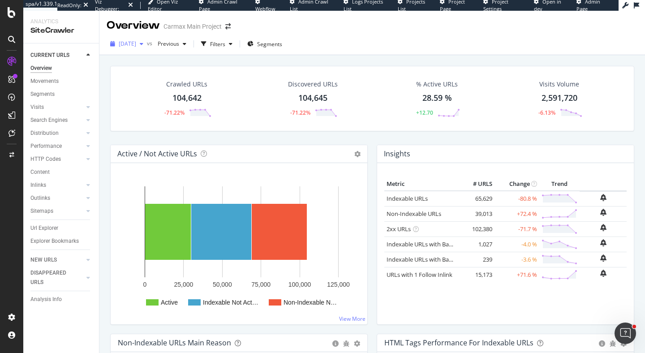
click at [136, 41] on span "[DATE]" at bounding box center [127, 44] width 17 height 8
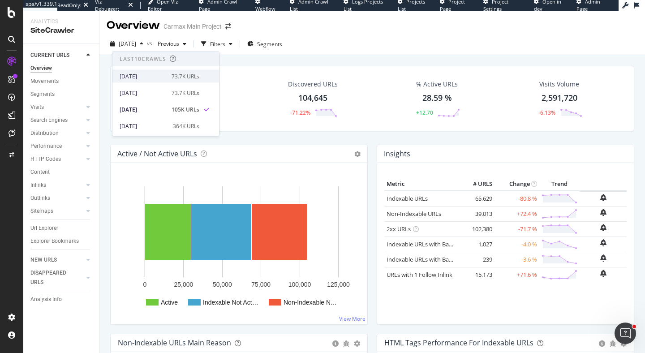
click at [154, 78] on div "[DATE]" at bounding box center [143, 76] width 47 height 8
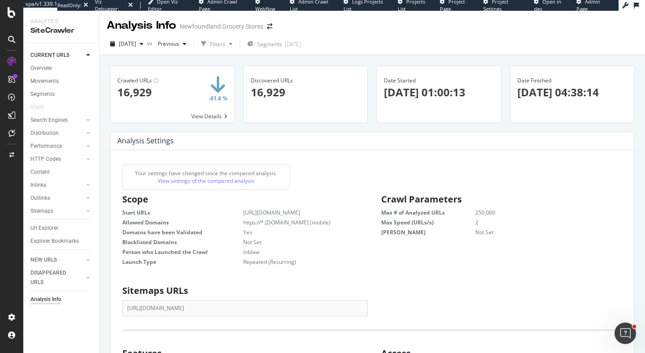
scroll to position [143, 245]
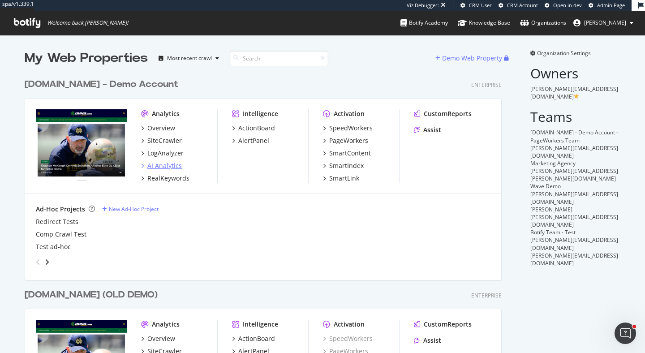
click at [172, 163] on div "AI Analytics" at bounding box center [164, 165] width 35 height 9
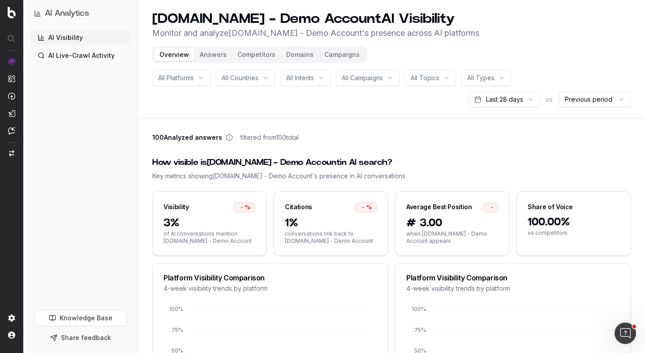
click at [314, 229] on span "1%" at bounding box center [331, 223] width 92 height 14
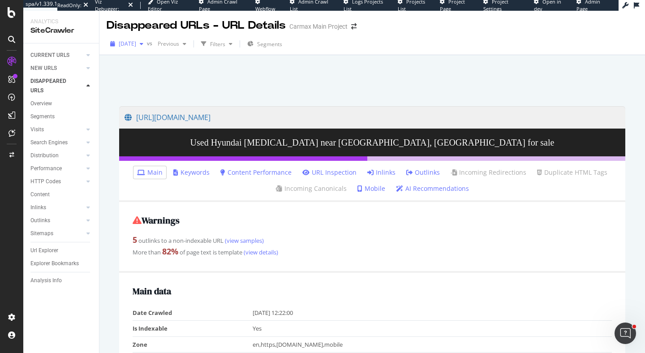
click at [131, 46] on span "[DATE]" at bounding box center [127, 44] width 17 height 8
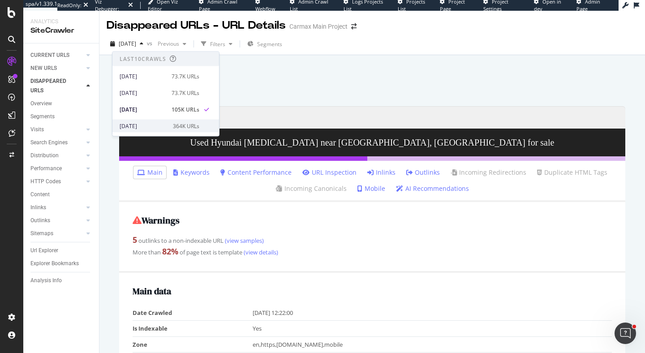
click at [142, 128] on div "[DATE]" at bounding box center [144, 126] width 48 height 8
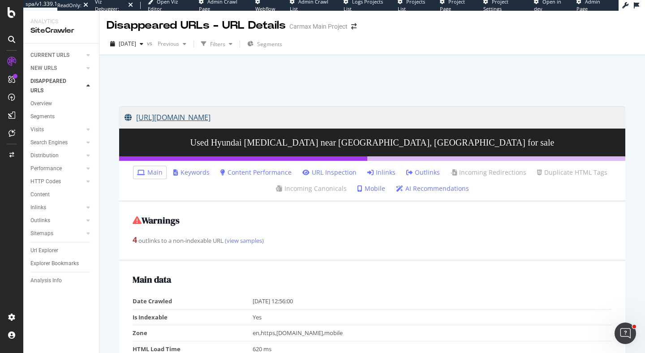
click at [284, 118] on link "[URL][DOMAIN_NAME]" at bounding box center [373, 117] width 496 height 22
click at [243, 243] on link "(view samples)" at bounding box center [244, 241] width 40 height 8
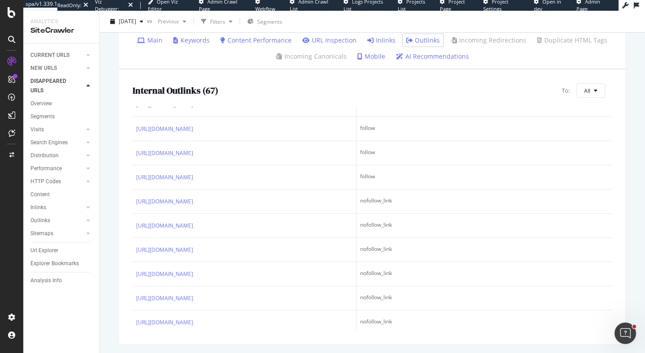
scroll to position [354, 0]
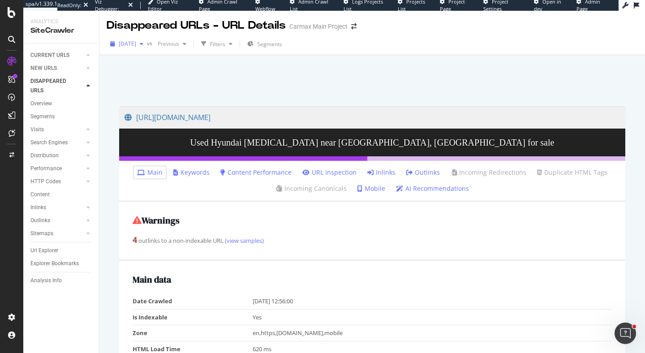
click at [134, 48] on div "[DATE]" at bounding box center [127, 43] width 40 height 13
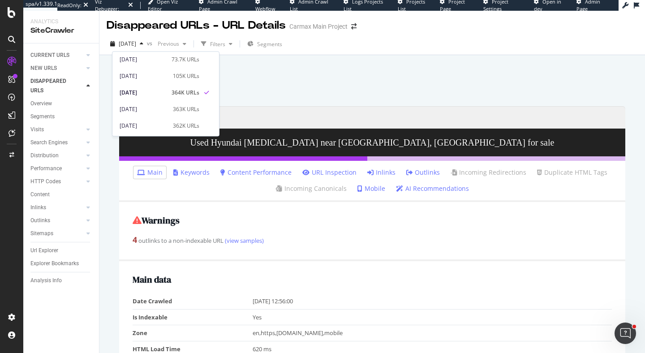
scroll to position [33, 0]
click at [325, 77] on div at bounding box center [372, 78] width 524 height 38
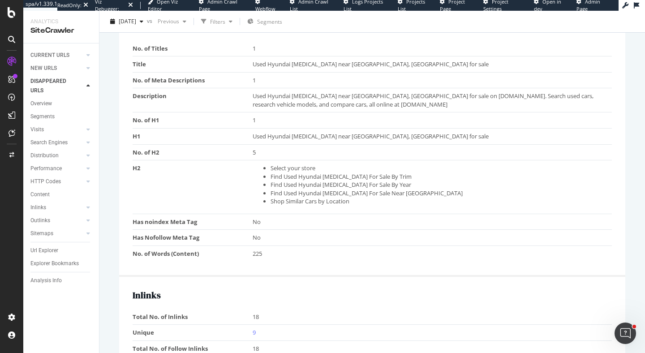
scroll to position [0, 0]
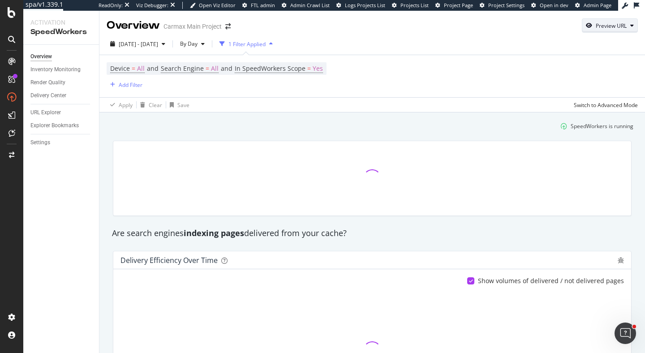
click at [628, 24] on div "button" at bounding box center [632, 25] width 11 height 5
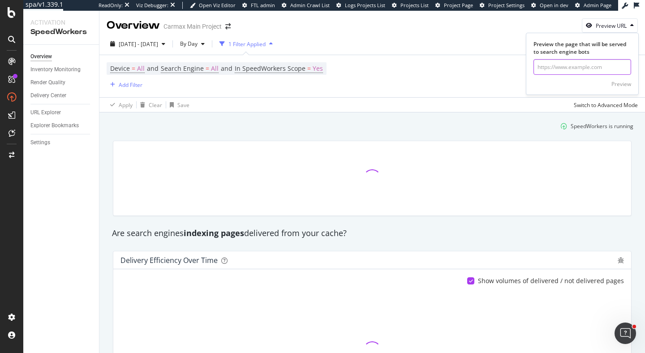
click at [578, 70] on input "url" at bounding box center [583, 67] width 98 height 16
paste input "https://www.carmax.com/cars/chevrolet/cruze-limited?location=fairfield+ca"
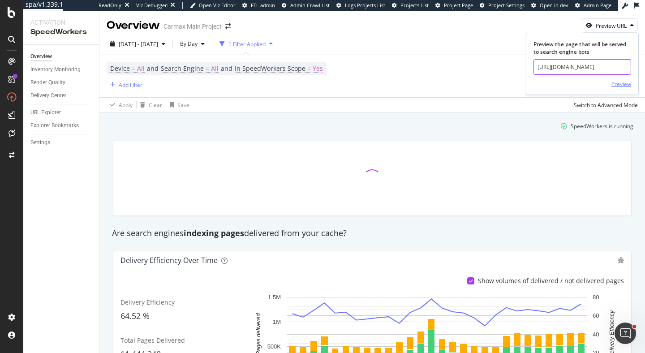
type input "https://www.carmax.com/cars/chevrolet/cruze-limited?location=fairfield+ca"
click at [614, 84] on div "Preview" at bounding box center [622, 84] width 20 height 8
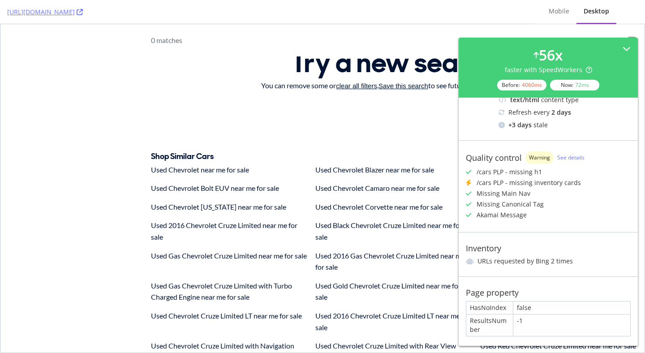
scroll to position [182, 0]
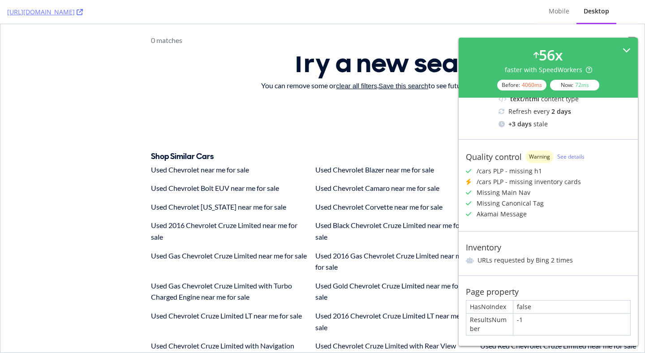
drag, startPoint x: 626, startPoint y: 51, endPoint x: 602, endPoint y: 41, distance: 25.5
click at [626, 51] on icon at bounding box center [627, 50] width 8 height 8
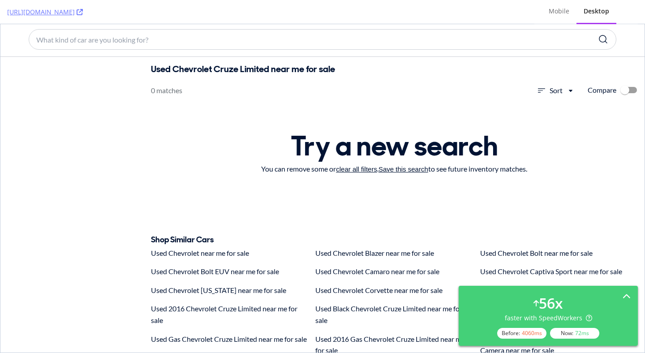
scroll to position [0, 0]
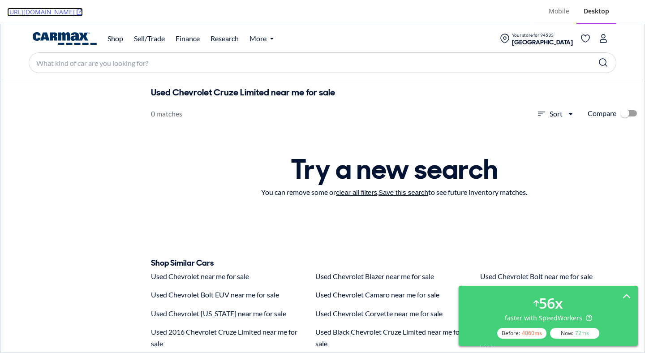
click at [83, 11] on icon at bounding box center [80, 12] width 6 height 6
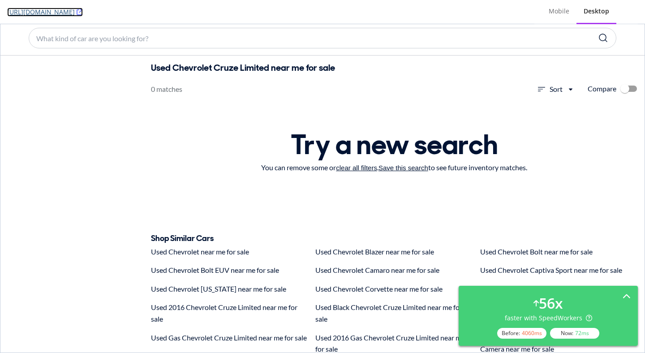
scroll to position [28, 0]
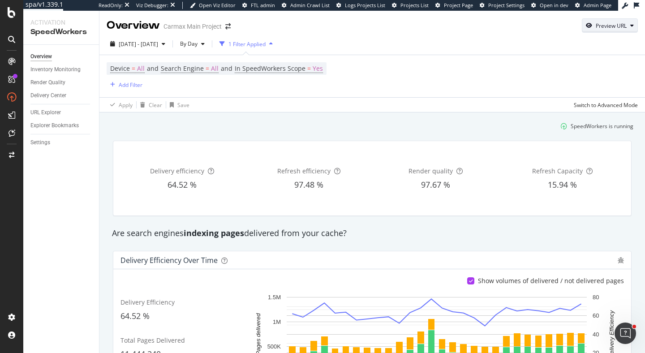
click at [607, 26] on div "Preview URL" at bounding box center [611, 26] width 31 height 8
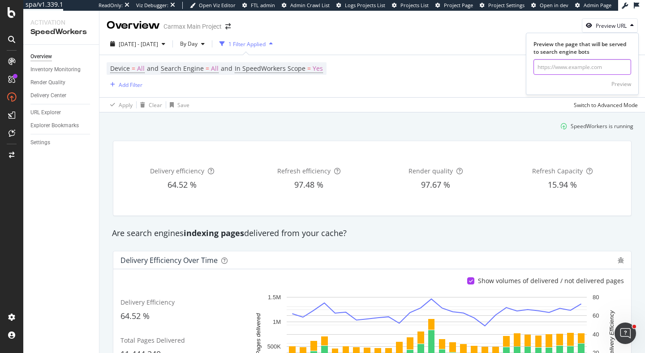
click at [576, 68] on input "url" at bounding box center [583, 67] width 98 height 16
paste input "https://www.carmax.com/cars/hyundai/santa-fe-sport?location=asheville+nc"
type input "https://www.carmax.com/cars/hyundai/santa-fe-sport?location=asheville+nc"
click at [616, 83] on div "Preview" at bounding box center [622, 84] width 20 height 8
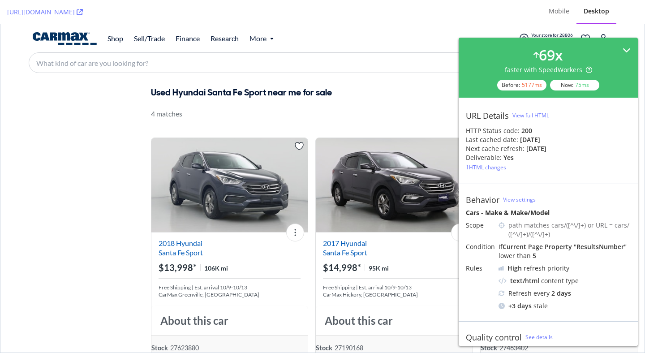
click at [627, 49] on icon at bounding box center [627, 50] width 8 height 8
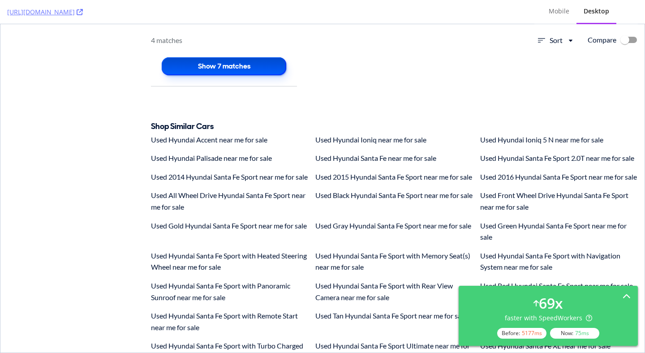
scroll to position [2302, 0]
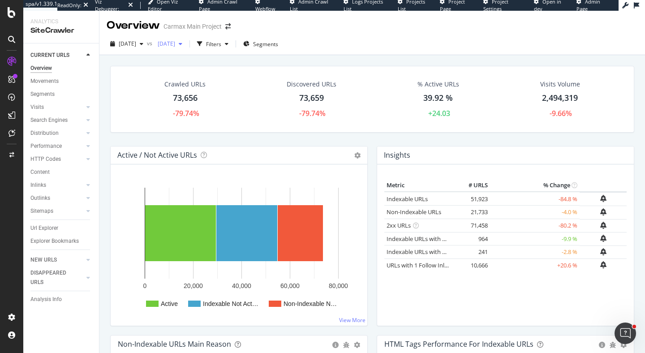
click at [186, 49] on div "[DATE]" at bounding box center [170, 43] width 32 height 13
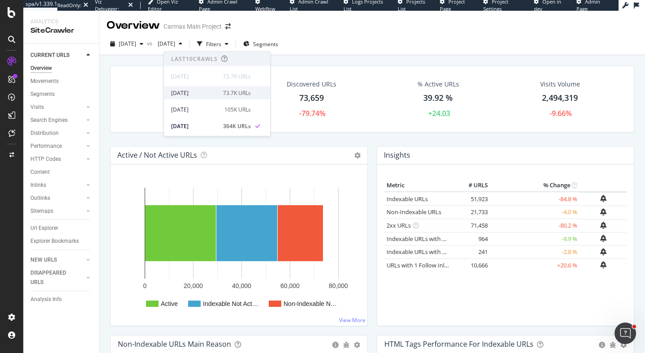
click at [205, 88] on div "[DATE] 73.7K URLs" at bounding box center [217, 92] width 107 height 13
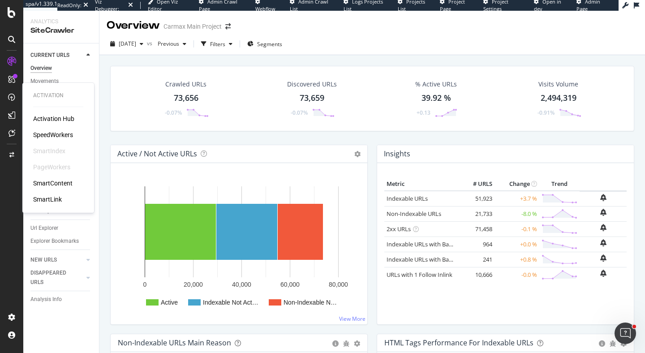
click at [48, 134] on div "SpeedWorkers" at bounding box center [53, 134] width 40 height 9
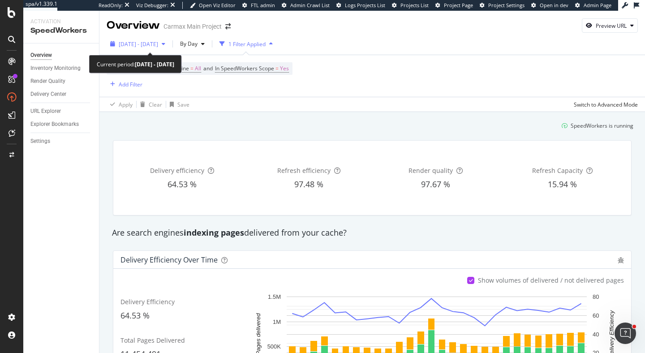
click at [169, 48] on div "[DATE] - [DATE]" at bounding box center [138, 43] width 62 height 13
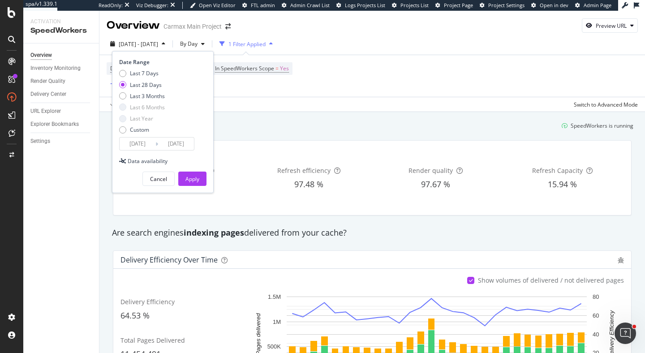
click at [169, 48] on div "[DATE] - [DATE]" at bounding box center [138, 43] width 62 height 13
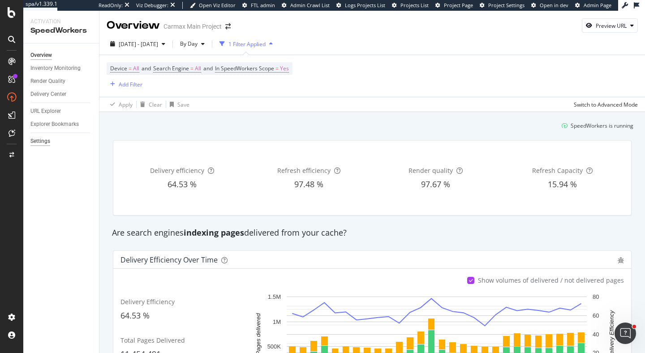
click at [39, 138] on div "Settings" at bounding box center [40, 141] width 20 height 9
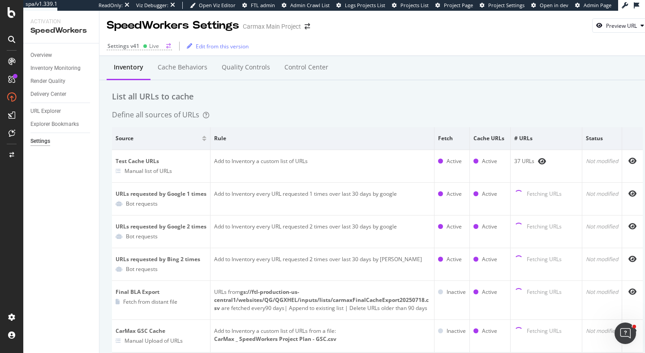
click at [131, 46] on div "Settings v41" at bounding box center [124, 46] width 32 height 8
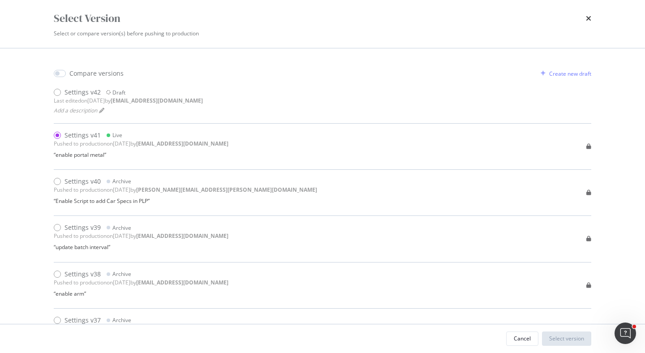
click at [583, 15] on div "Select Version" at bounding box center [323, 18] width 538 height 15
click at [590, 17] on icon "times" at bounding box center [588, 18] width 5 height 7
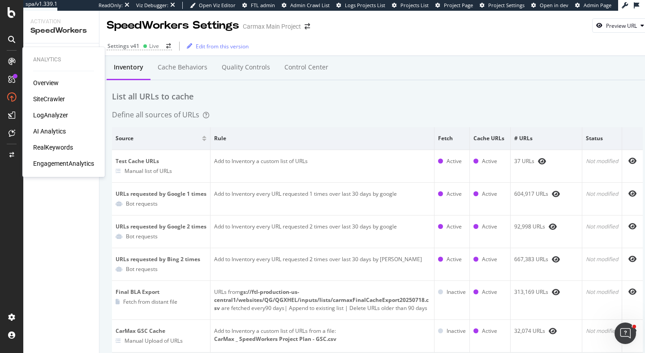
click at [50, 95] on div "Overview SiteCrawler LogAnalyzer AI Analytics RealKeywords EngagementAnalytics" at bounding box center [63, 123] width 61 height 90
click at [52, 98] on div "SiteCrawler" at bounding box center [49, 99] width 32 height 9
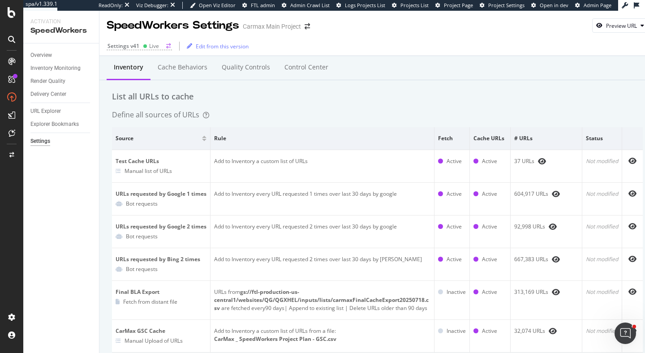
click at [149, 47] on div "Live" at bounding box center [154, 46] width 10 height 8
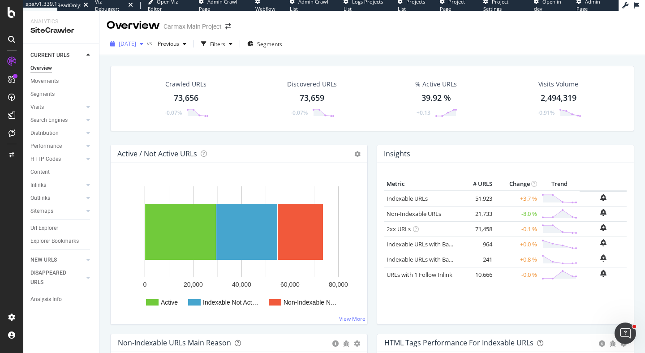
click at [142, 47] on div "[DATE]" at bounding box center [127, 43] width 40 height 13
click at [136, 47] on span "[DATE]" at bounding box center [127, 44] width 17 height 8
click at [136, 43] on span "[DATE]" at bounding box center [127, 44] width 17 height 8
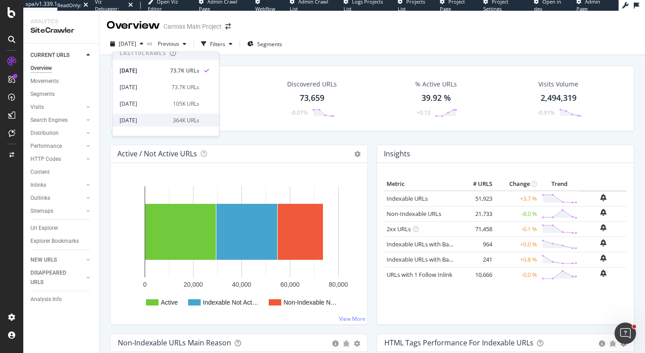
scroll to position [5, 0]
